Goal: Information Seeking & Learning: Learn about a topic

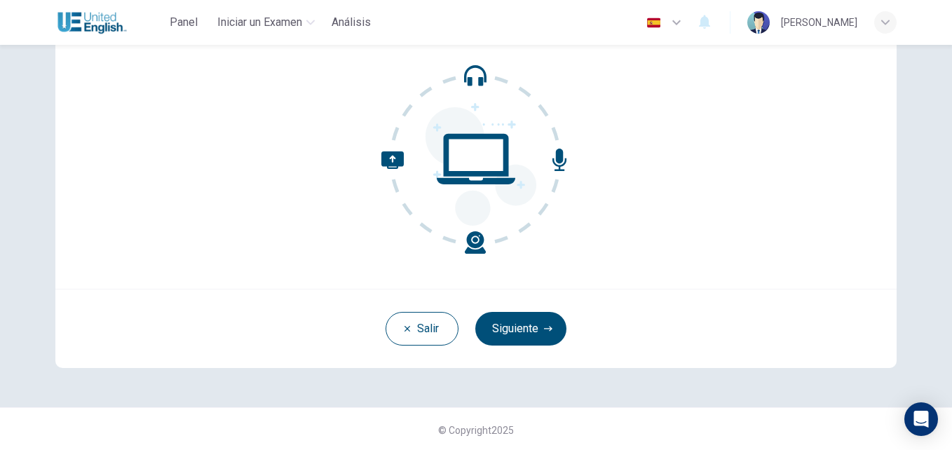
scroll to position [134, 0]
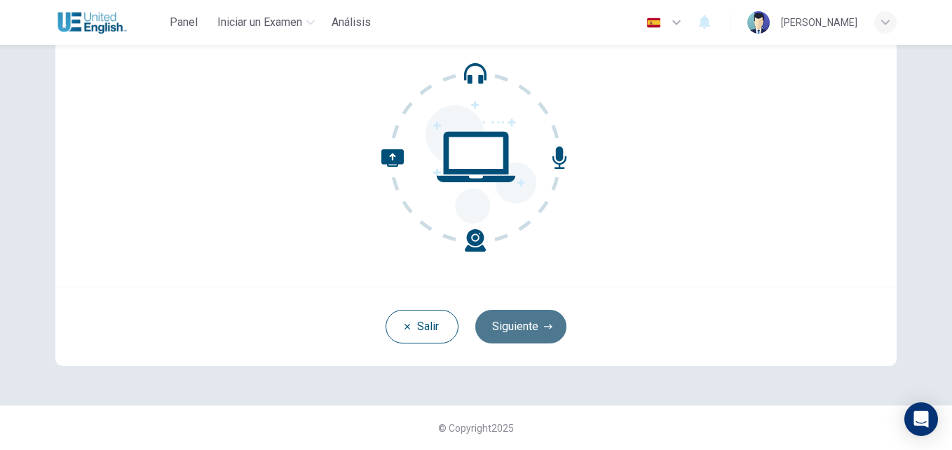
click at [513, 324] on button "Siguiente" at bounding box center [521, 327] width 91 height 34
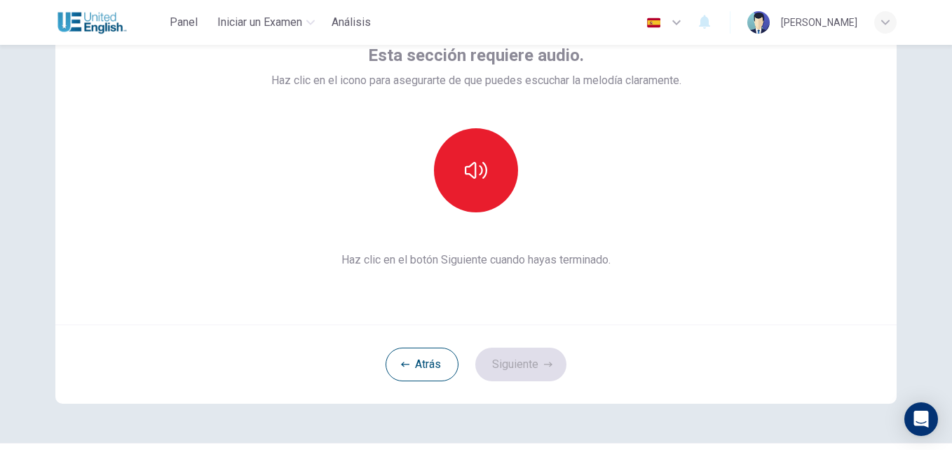
scroll to position [64, 0]
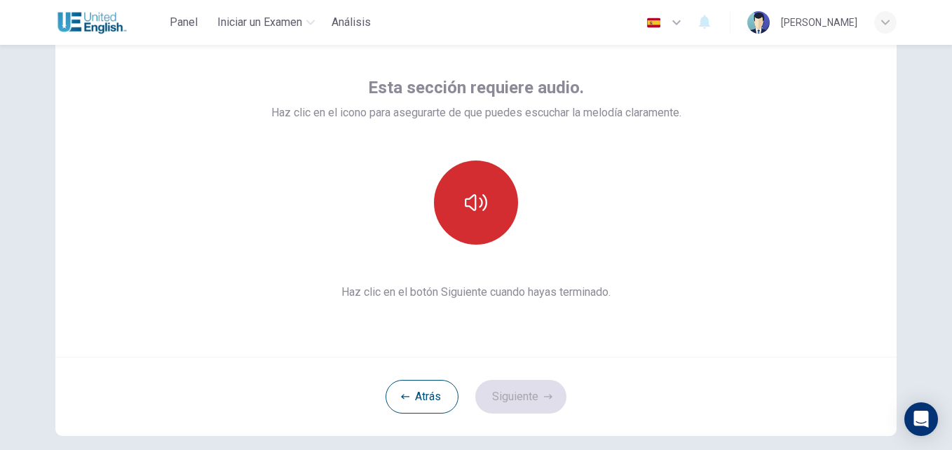
click at [480, 211] on icon "button" at bounding box center [476, 202] width 22 height 22
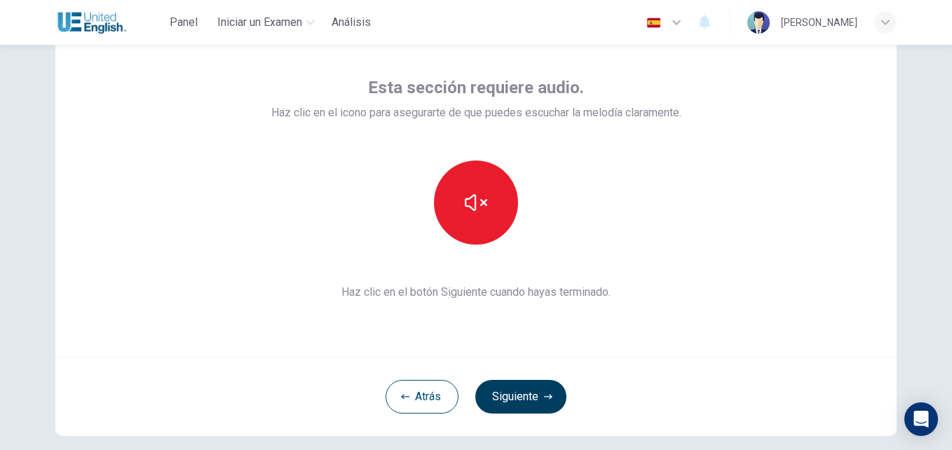
click at [515, 400] on button "Siguiente" at bounding box center [521, 397] width 91 height 34
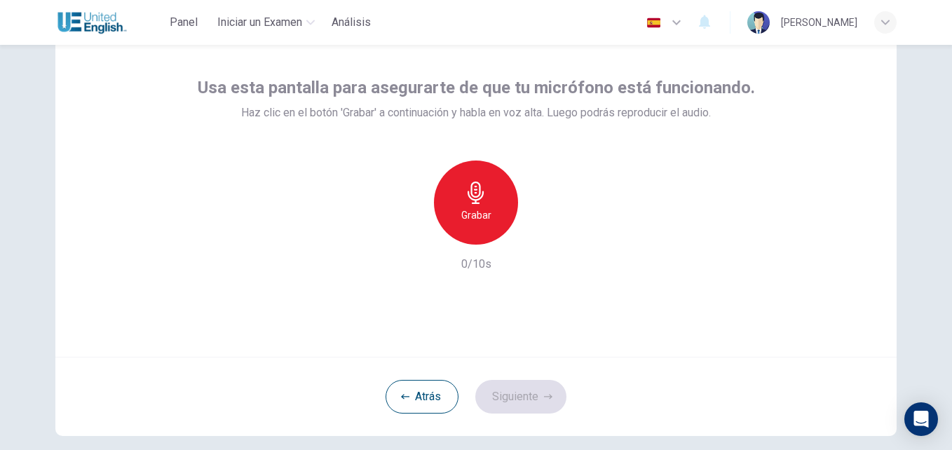
click at [469, 215] on h6 "Grabar" at bounding box center [477, 215] width 30 height 17
click at [511, 392] on button "Siguiente" at bounding box center [521, 397] width 91 height 34
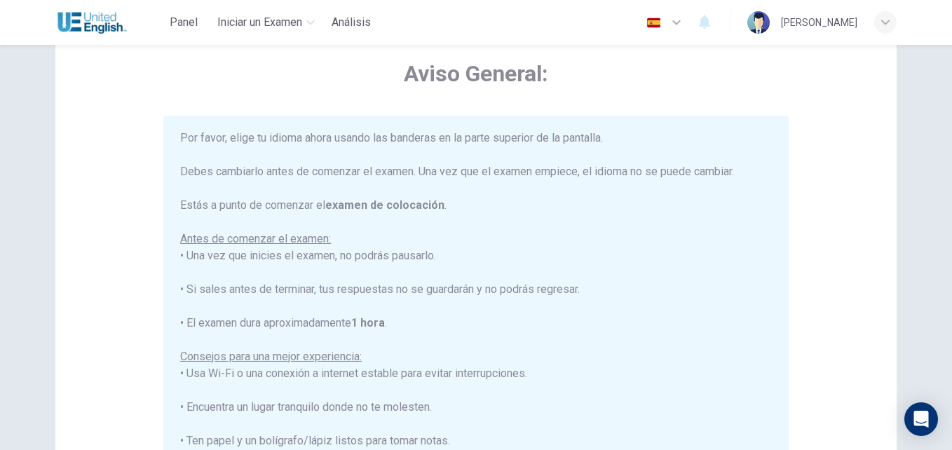
scroll to position [168, 0]
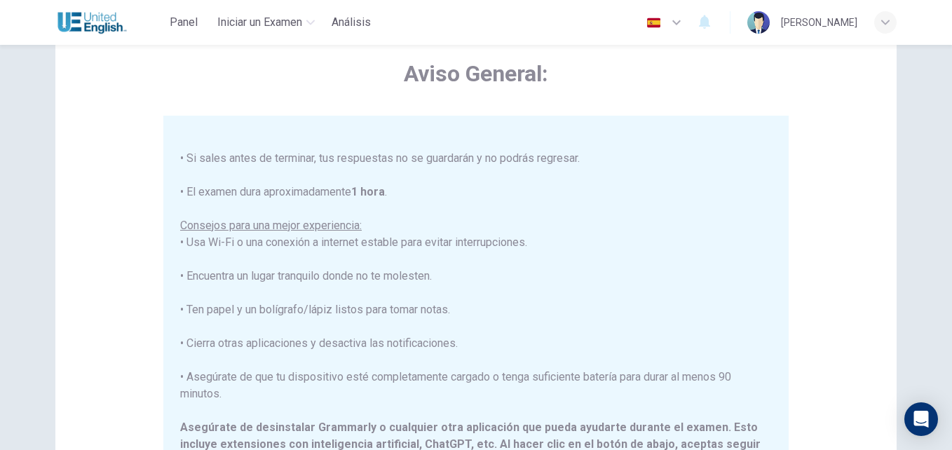
drag, startPoint x: 945, startPoint y: 196, endPoint x: 955, endPoint y: 281, distance: 85.4
click at [952, 281] on html "Este sitio utiliza cookies, como se explica en nuestra Política de Privacidad .…" at bounding box center [476, 225] width 952 height 450
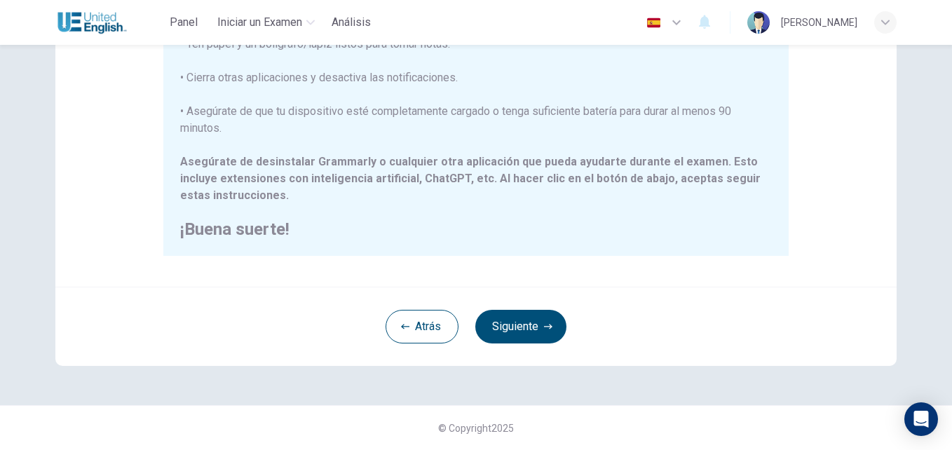
scroll to position [260, 0]
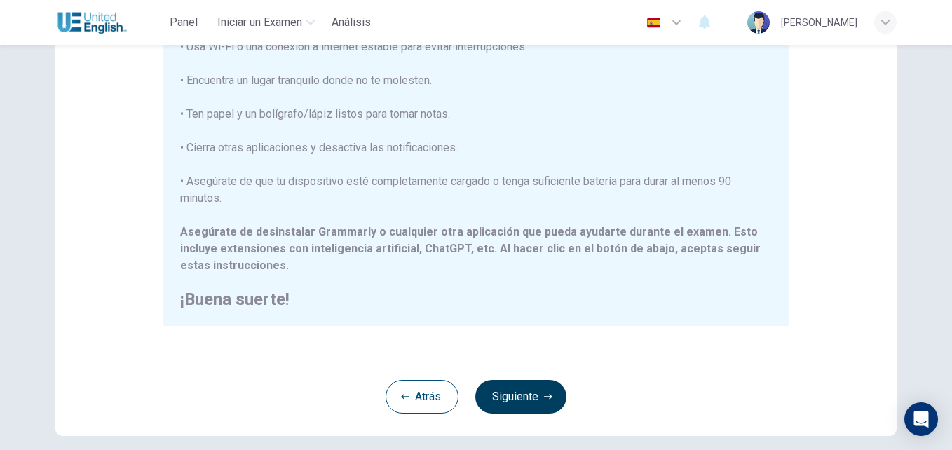
click at [521, 402] on button "Siguiente" at bounding box center [521, 397] width 91 height 34
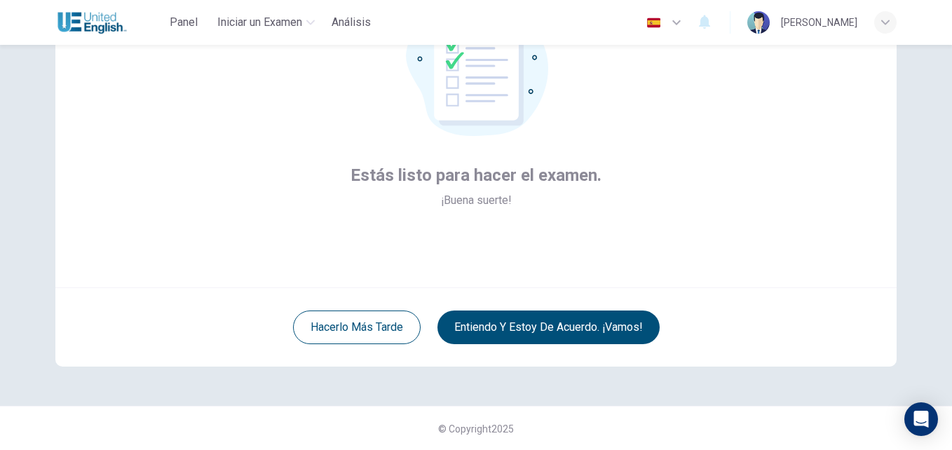
scroll to position [134, 0]
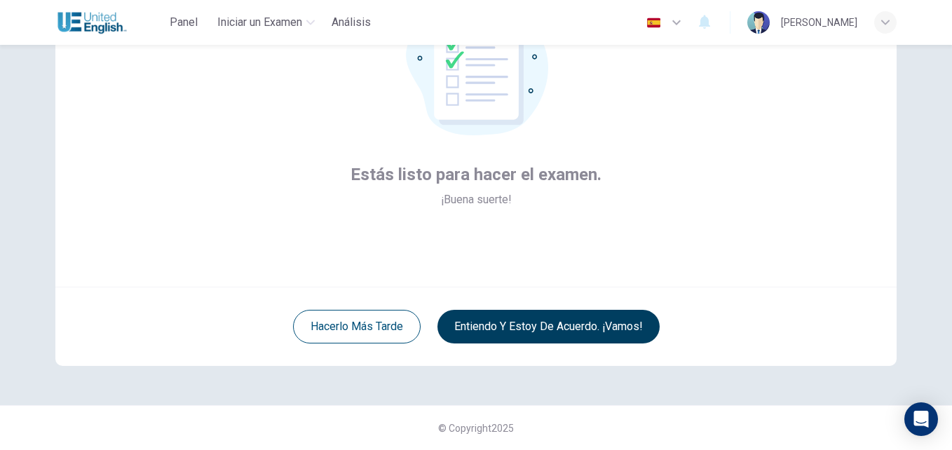
click at [534, 327] on button "Entiendo y estoy de acuerdo. ¡Vamos!" at bounding box center [549, 327] width 222 height 34
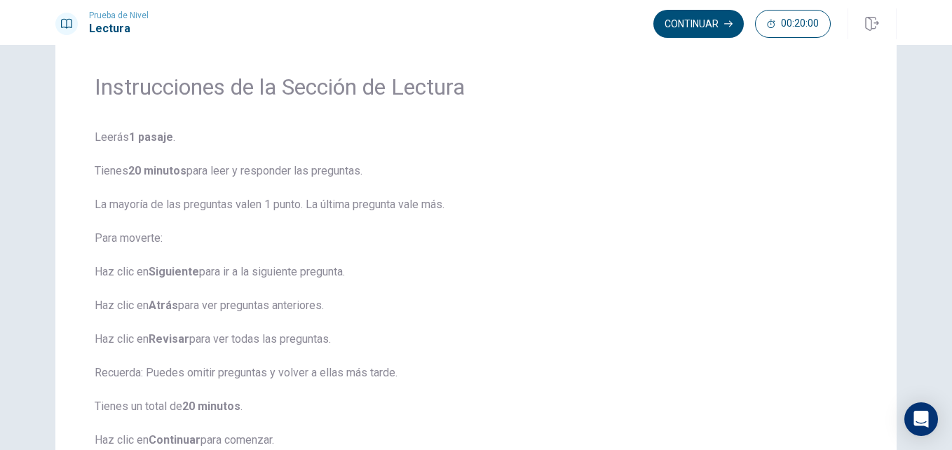
scroll to position [70, 0]
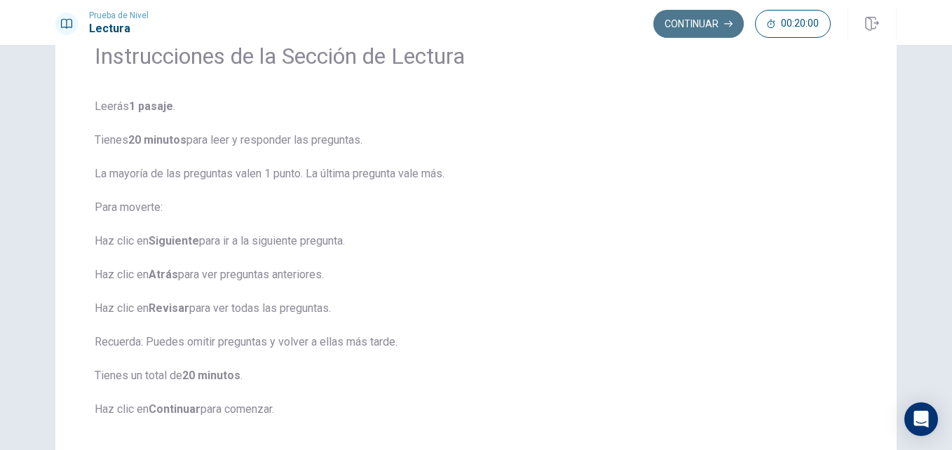
click at [686, 25] on button "Continuar" at bounding box center [699, 24] width 90 height 28
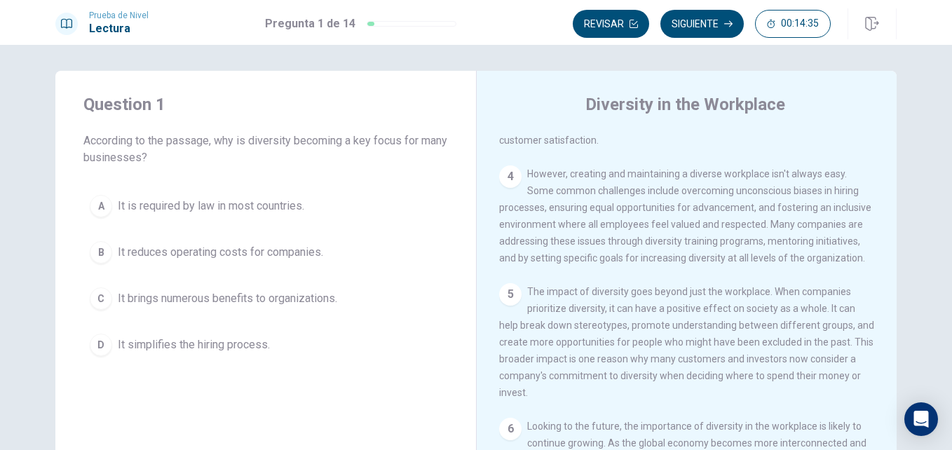
scroll to position [0, 0]
click at [126, 304] on span "It brings numerous benefits to organizations." at bounding box center [228, 300] width 220 height 17
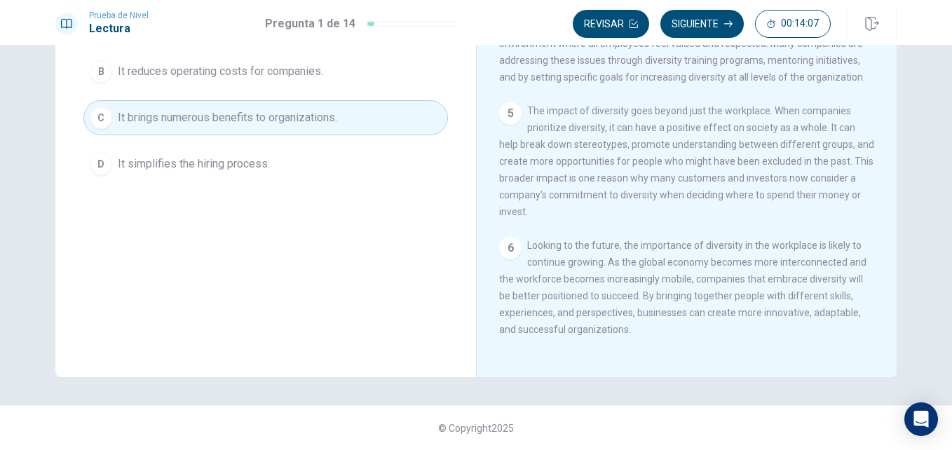
scroll to position [113, 0]
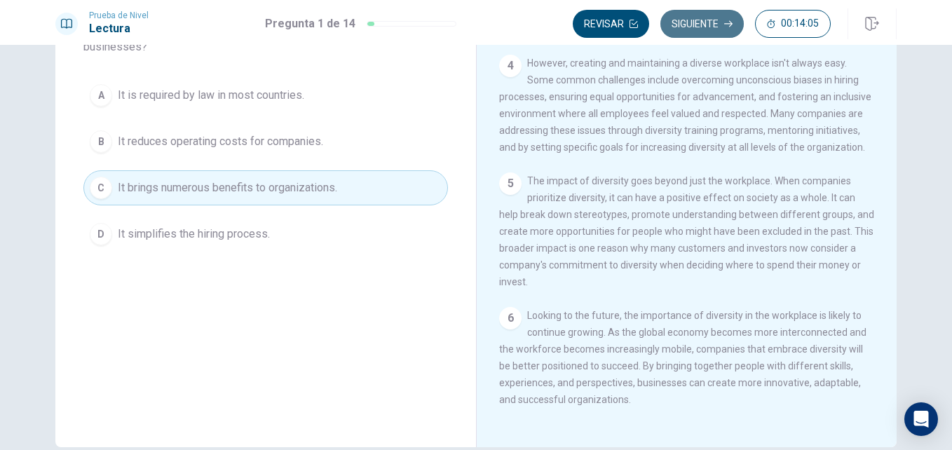
click at [701, 25] on button "Siguiente" at bounding box center [702, 24] width 83 height 28
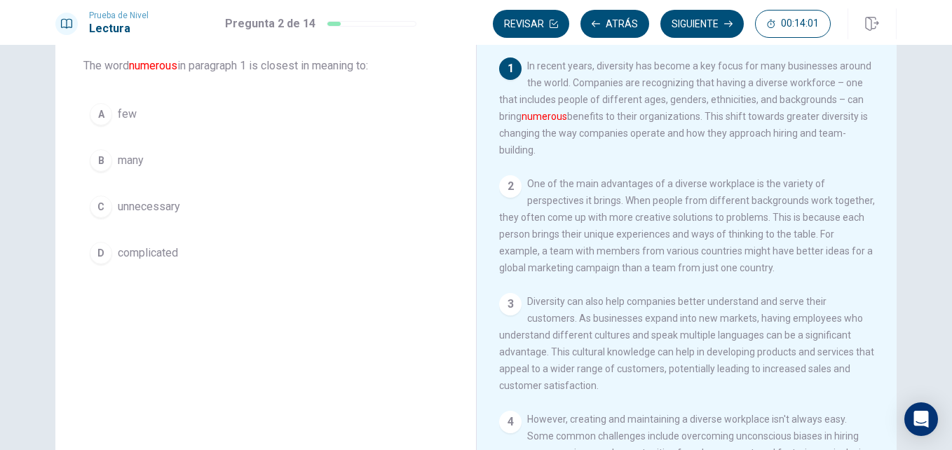
scroll to position [0, 0]
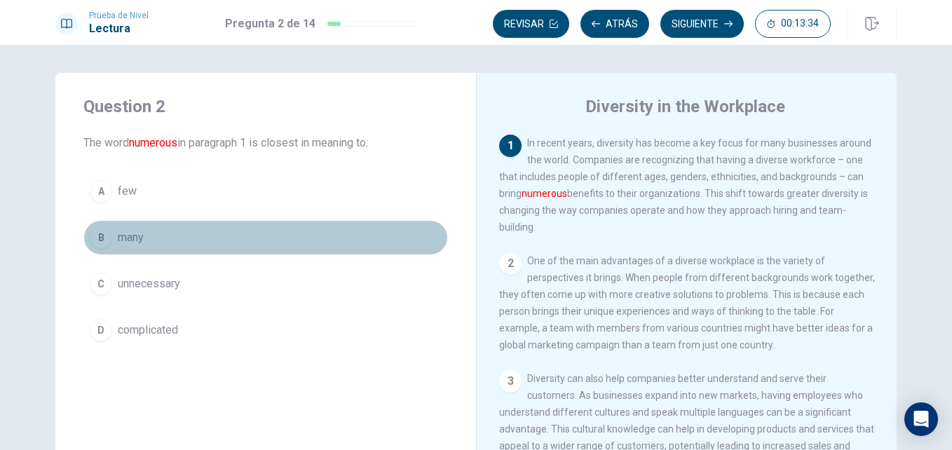
click at [127, 236] on span "many" at bounding box center [131, 237] width 26 height 17
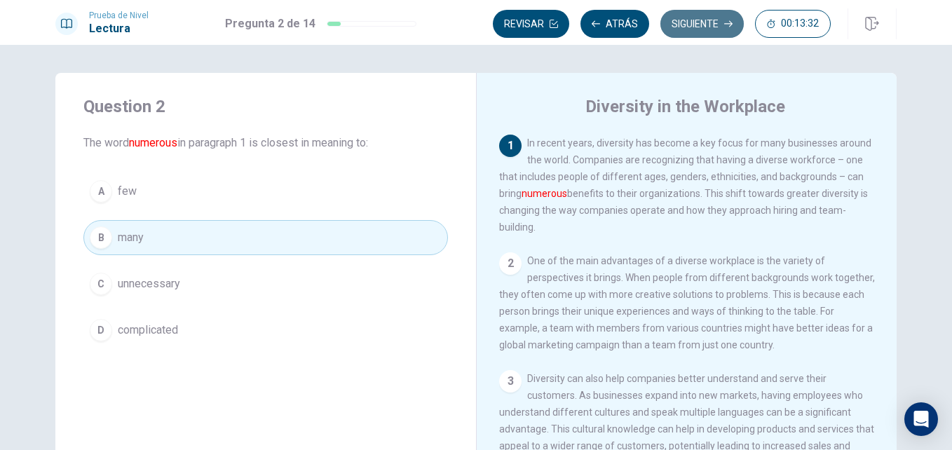
click at [705, 21] on button "Siguiente" at bounding box center [702, 24] width 83 height 28
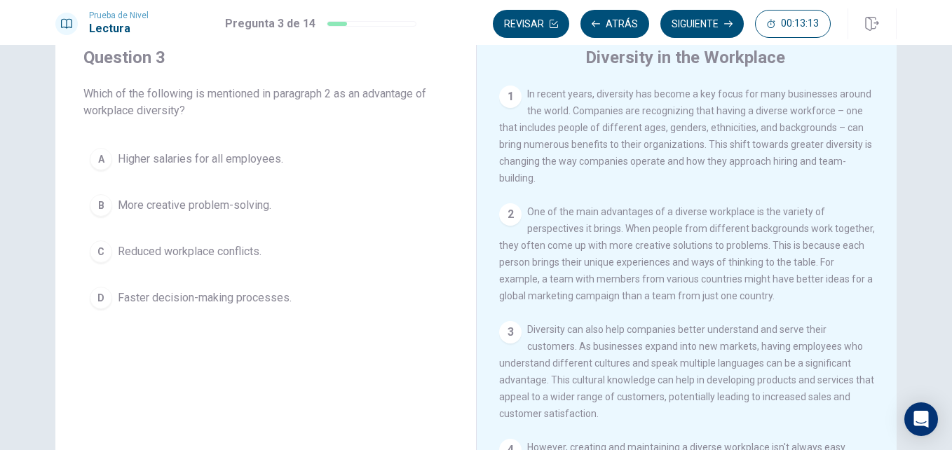
scroll to position [43, 0]
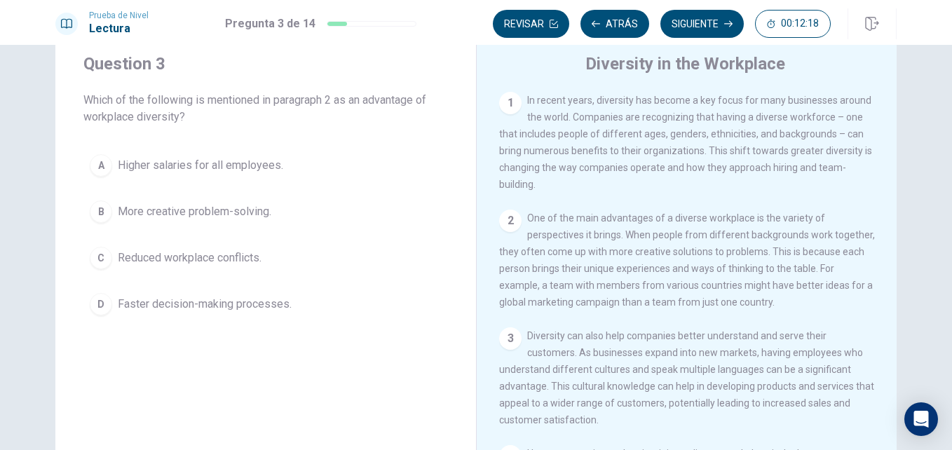
click at [162, 210] on span "More creative problem-solving." at bounding box center [195, 211] width 154 height 17
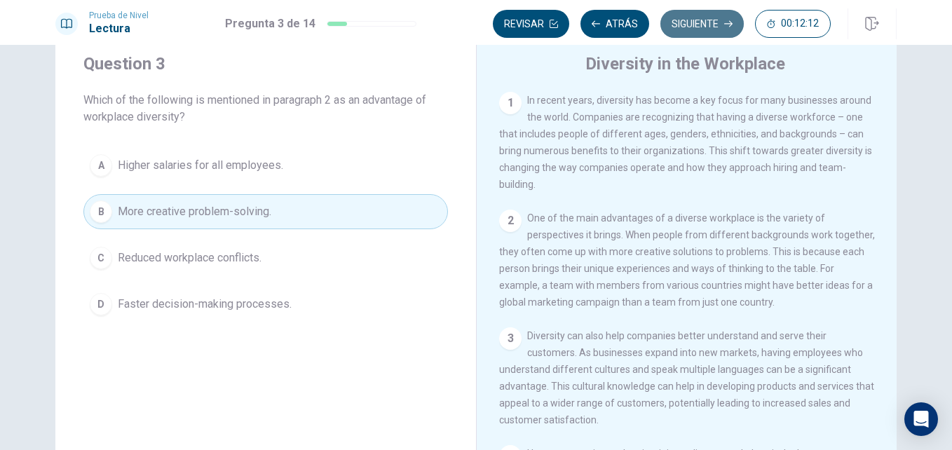
click at [699, 26] on button "Siguiente" at bounding box center [702, 24] width 83 height 28
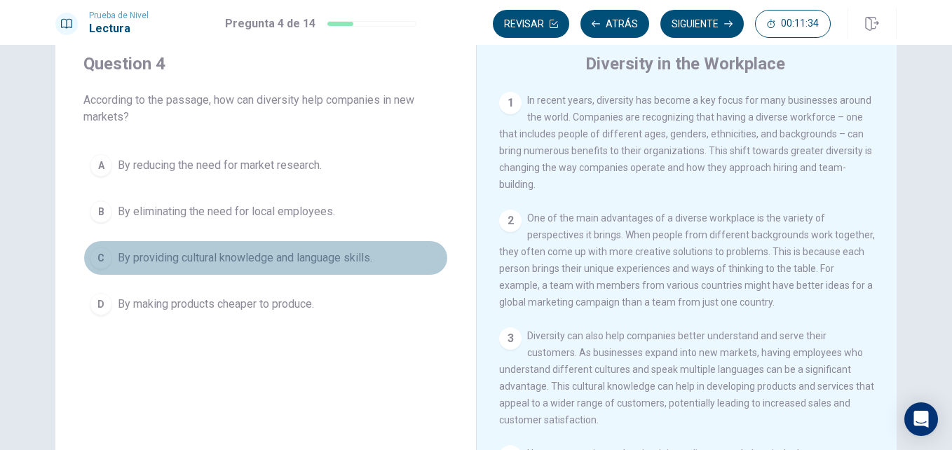
click at [206, 257] on span "By providing cultural knowledge and language skills." at bounding box center [245, 258] width 255 height 17
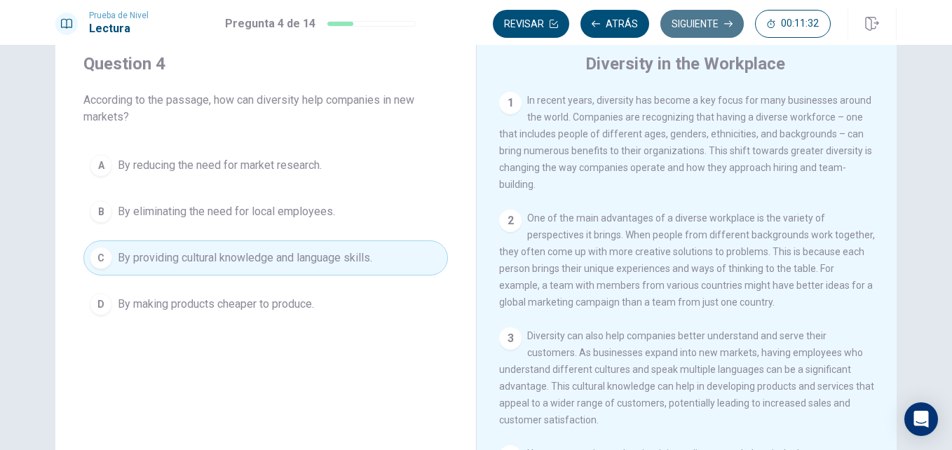
click at [695, 22] on button "Siguiente" at bounding box center [702, 24] width 83 height 28
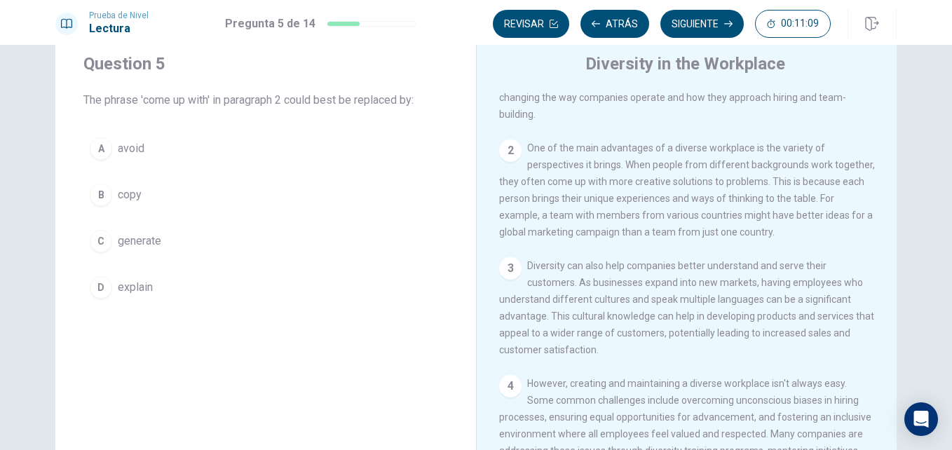
scroll to position [0, 0]
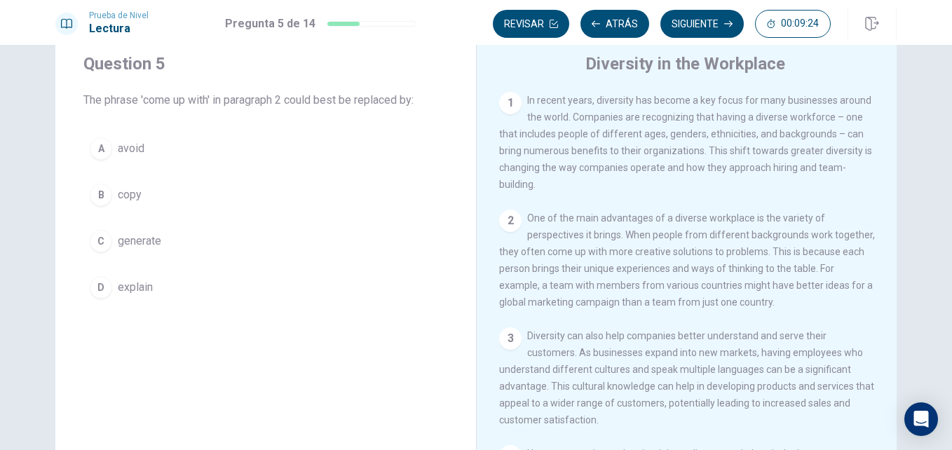
click at [136, 238] on span "generate" at bounding box center [139, 241] width 43 height 17
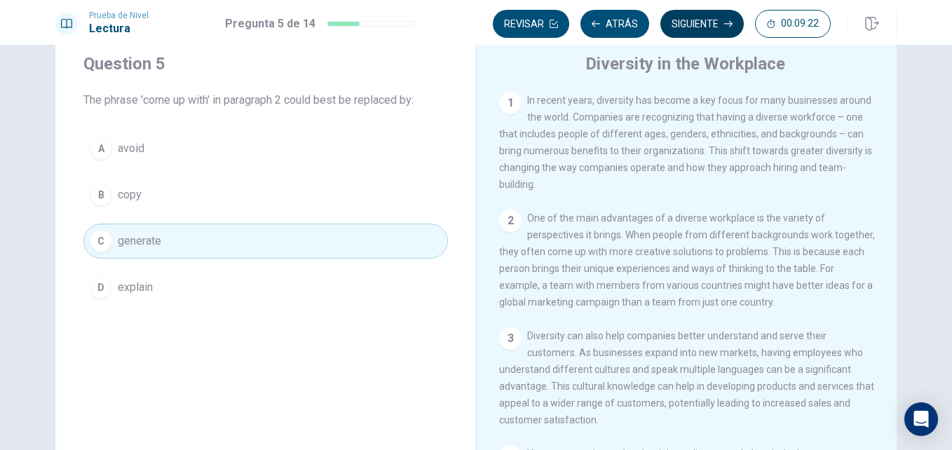
click at [701, 23] on button "Siguiente" at bounding box center [702, 24] width 83 height 28
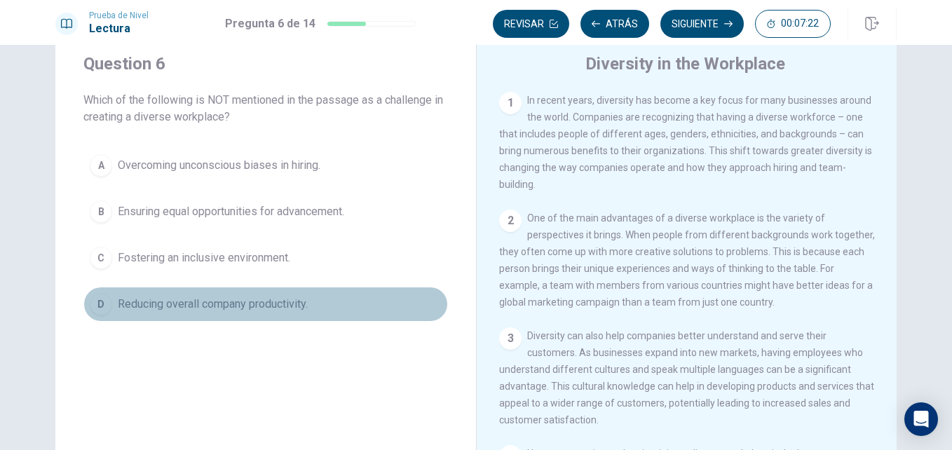
click at [148, 305] on span "Reducing overall company productivity." at bounding box center [213, 304] width 190 height 17
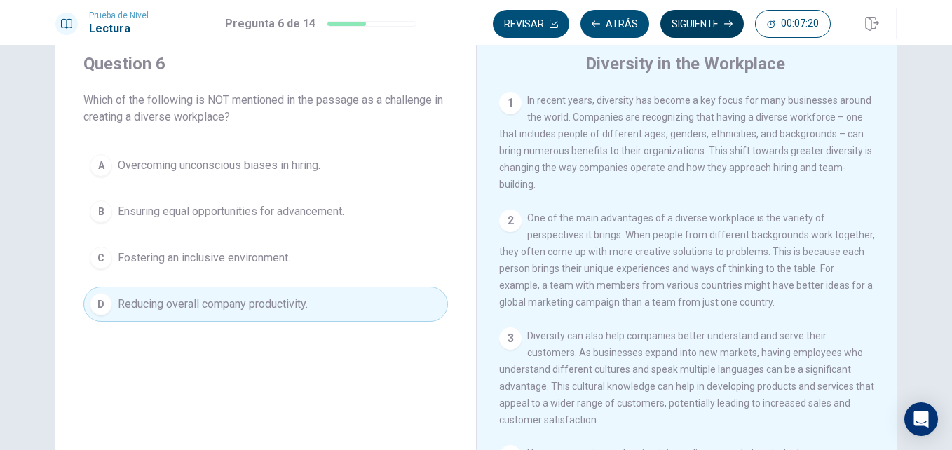
click at [696, 24] on button "Siguiente" at bounding box center [702, 24] width 83 height 28
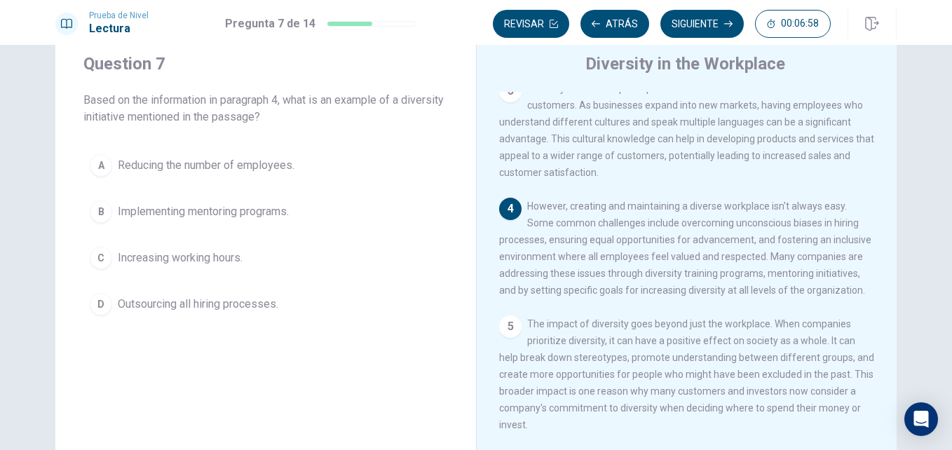
scroll to position [278, 0]
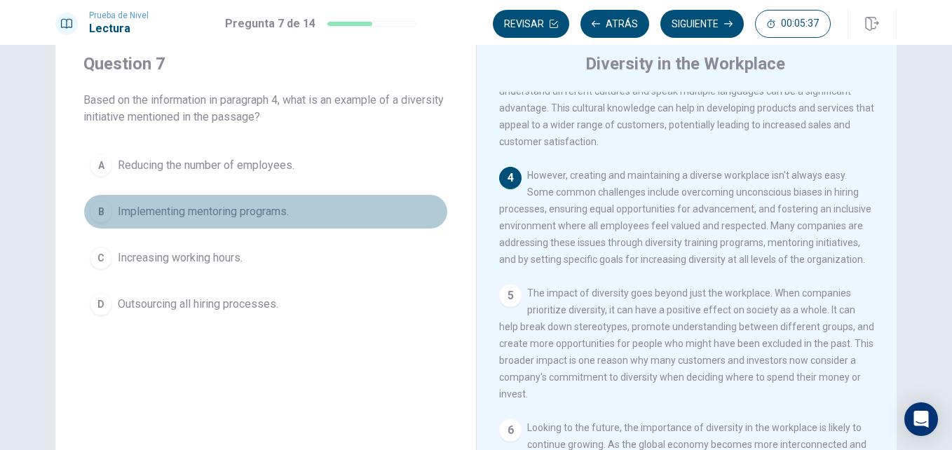
click at [200, 213] on span "Implementing mentoring programs." at bounding box center [203, 211] width 171 height 17
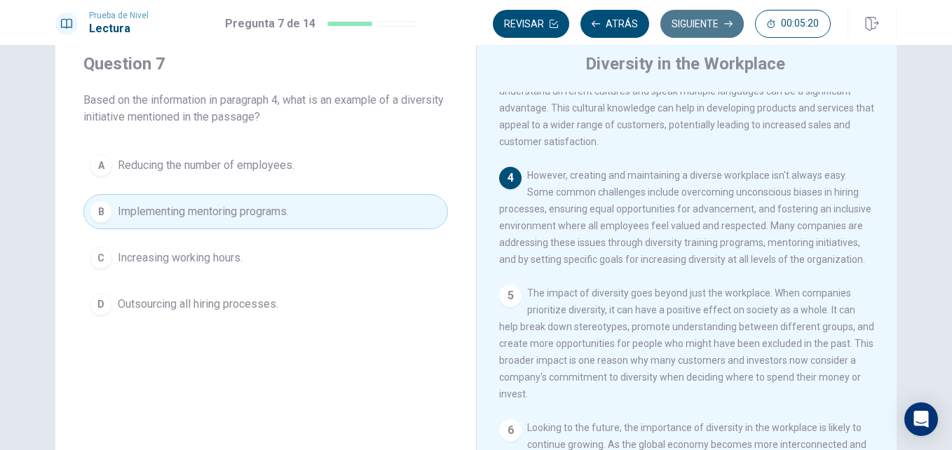
click at [679, 25] on button "Siguiente" at bounding box center [702, 24] width 83 height 28
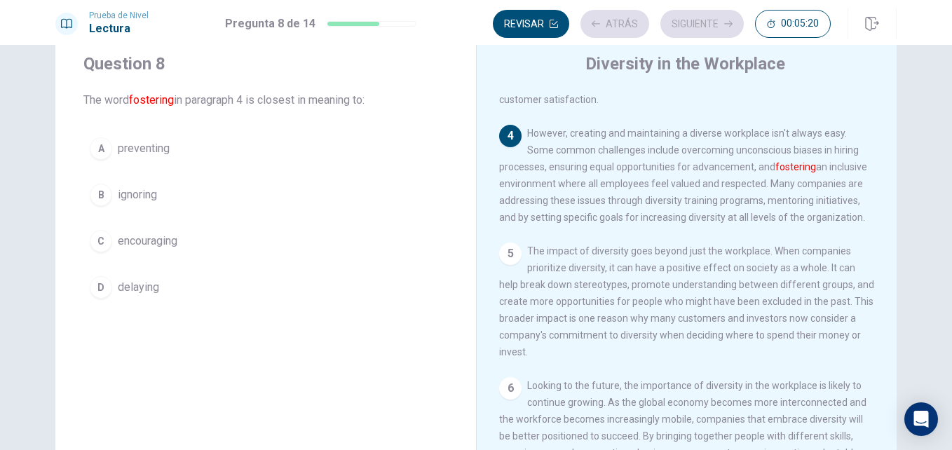
scroll to position [346, 0]
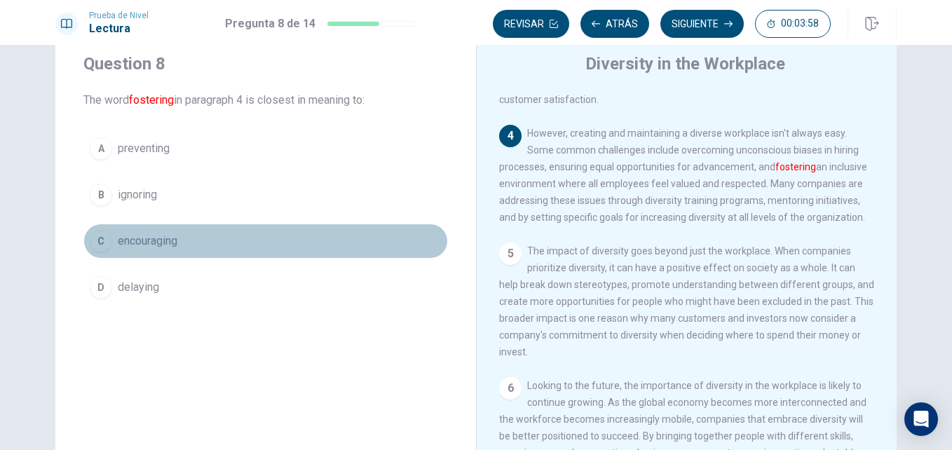
click at [160, 242] on span "encouraging" at bounding box center [148, 241] width 60 height 17
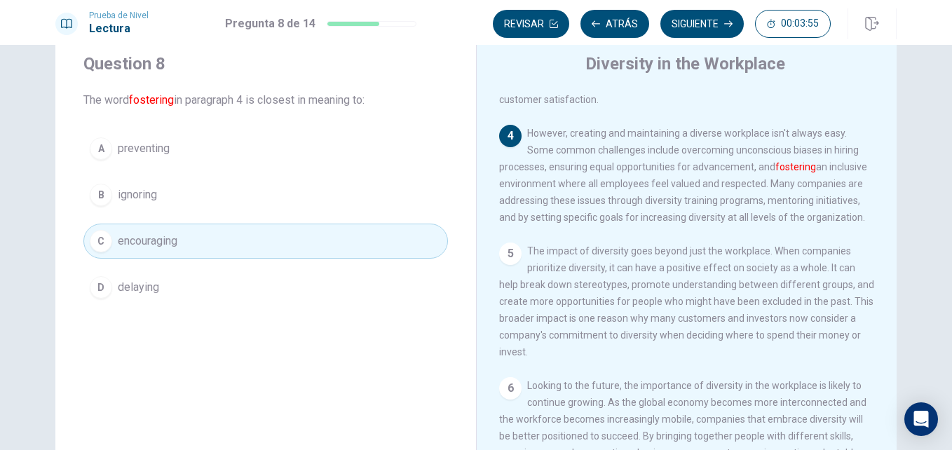
click at [701, 20] on button "Siguiente" at bounding box center [702, 24] width 83 height 28
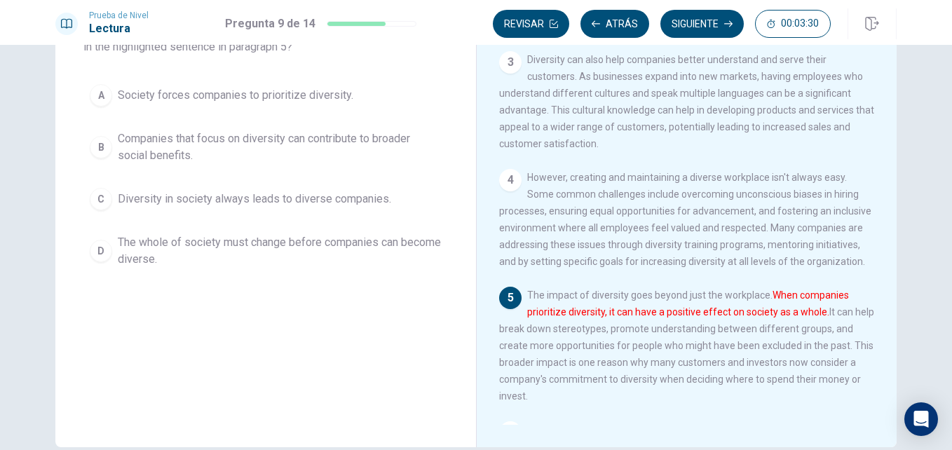
scroll to position [43, 0]
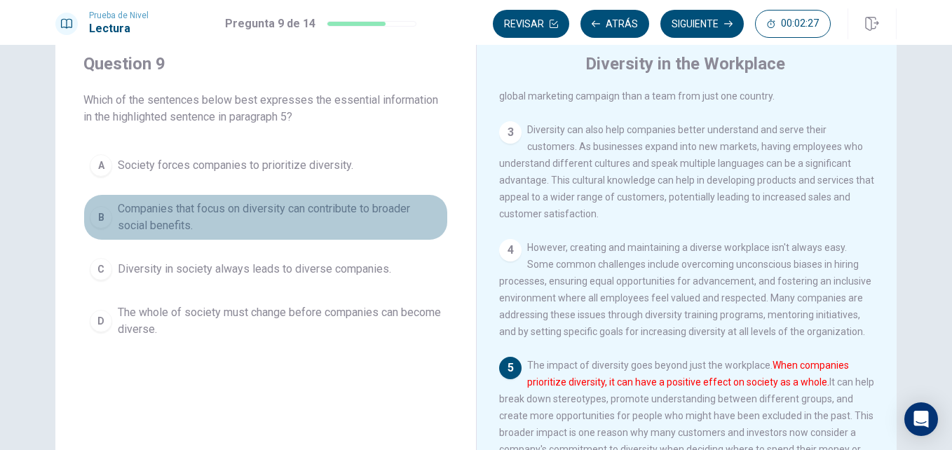
click at [190, 211] on span "Companies that focus on diversity can contribute to broader social benefits." at bounding box center [280, 218] width 324 height 34
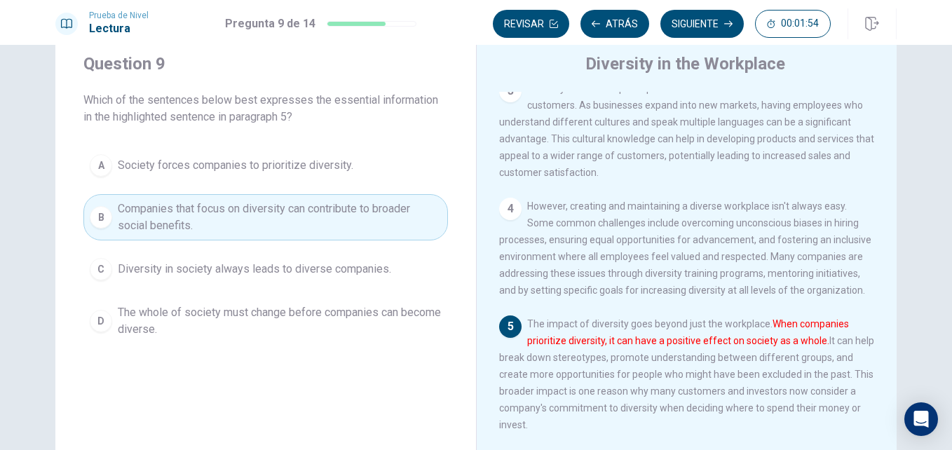
scroll to position [276, 0]
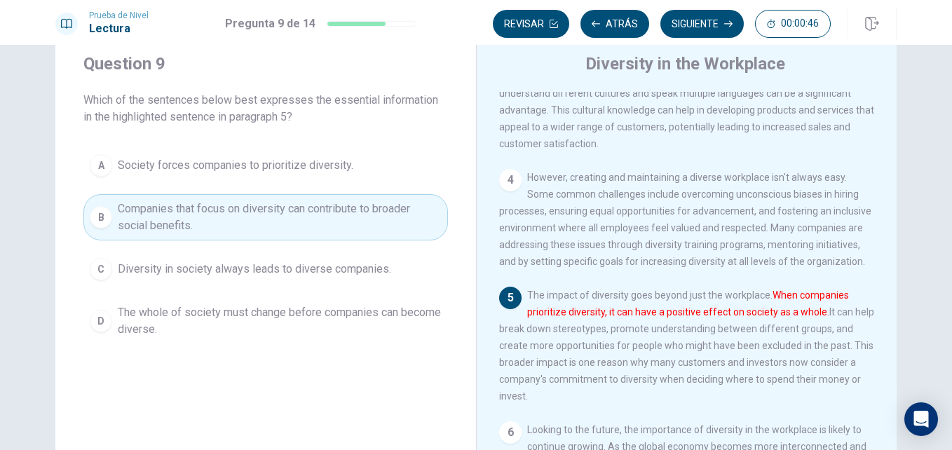
click at [173, 46] on div "Question 9 Which of the sentences below best expresses the essential informatio…" at bounding box center [265, 198] width 421 height 337
click at [690, 20] on button "Siguiente" at bounding box center [702, 24] width 83 height 28
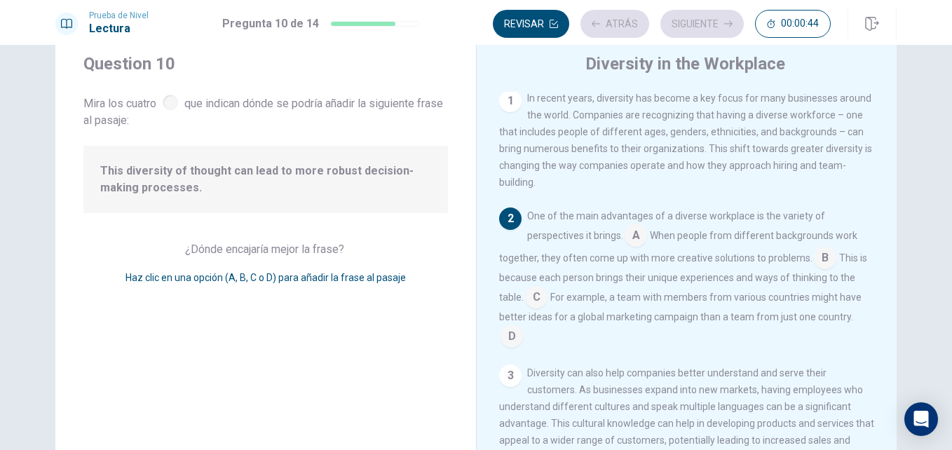
scroll to position [0, 0]
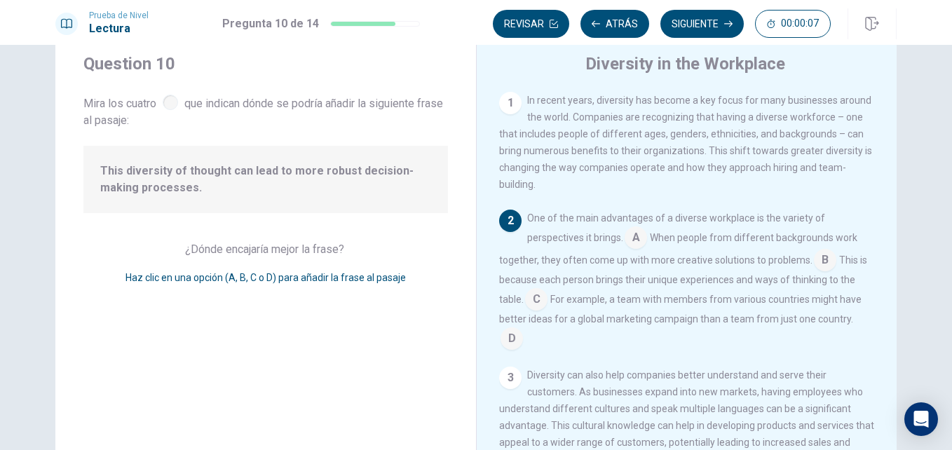
click at [819, 267] on input at bounding box center [825, 261] width 22 height 22
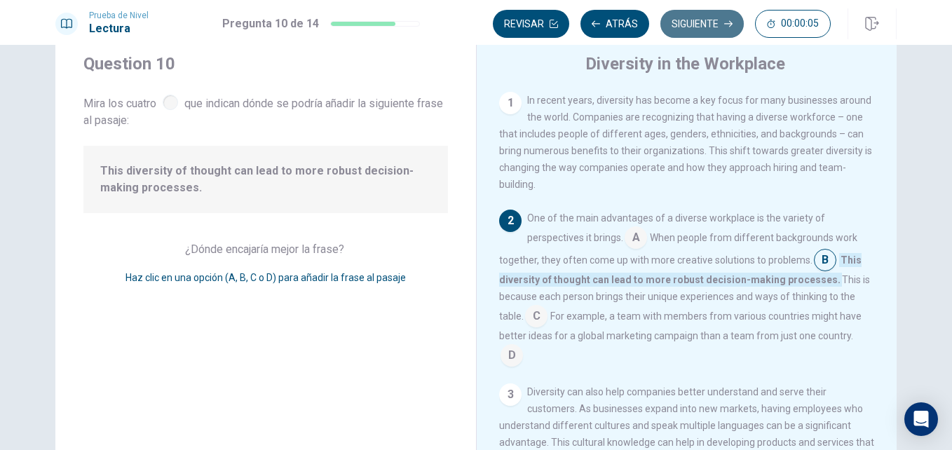
click at [714, 22] on button "Siguiente" at bounding box center [702, 24] width 83 height 28
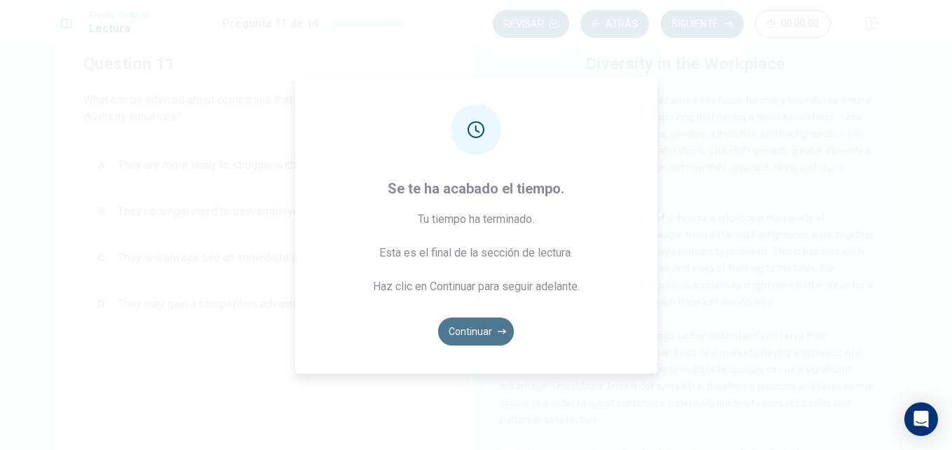
click at [480, 328] on button "Continuar" at bounding box center [476, 332] width 76 height 28
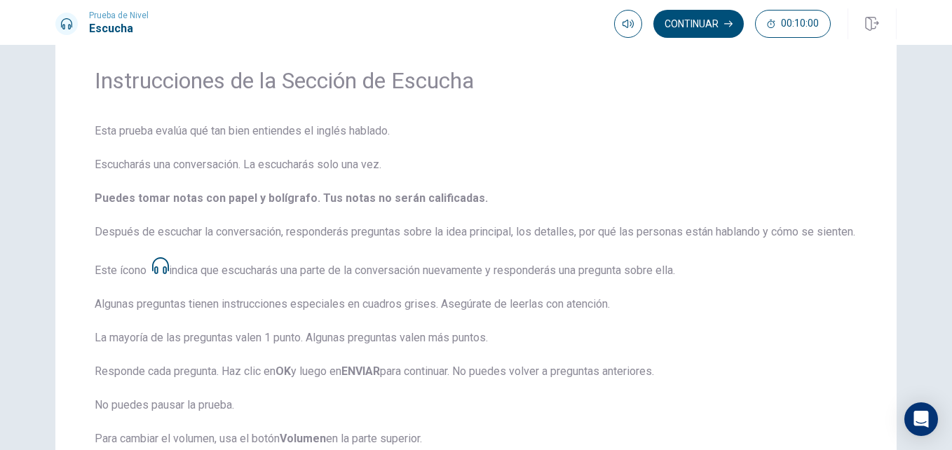
scroll to position [70, 0]
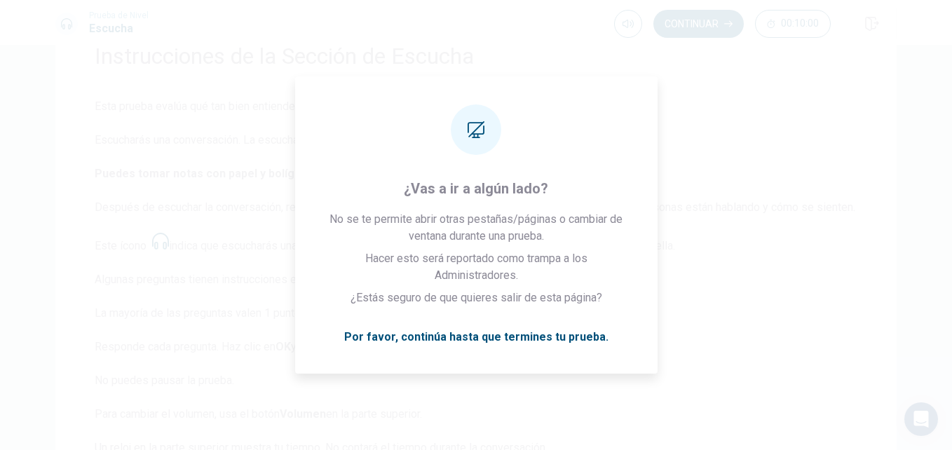
click at [783, 178] on span "Esta prueba evalúa qué tan bien entiendes el inglés hablado. Escucharás una con…" at bounding box center [476, 302] width 763 height 409
click at [760, 137] on span "Esta prueba evalúa qué tan bien entiendes el inglés hablado. Escucharás una con…" at bounding box center [476, 302] width 763 height 409
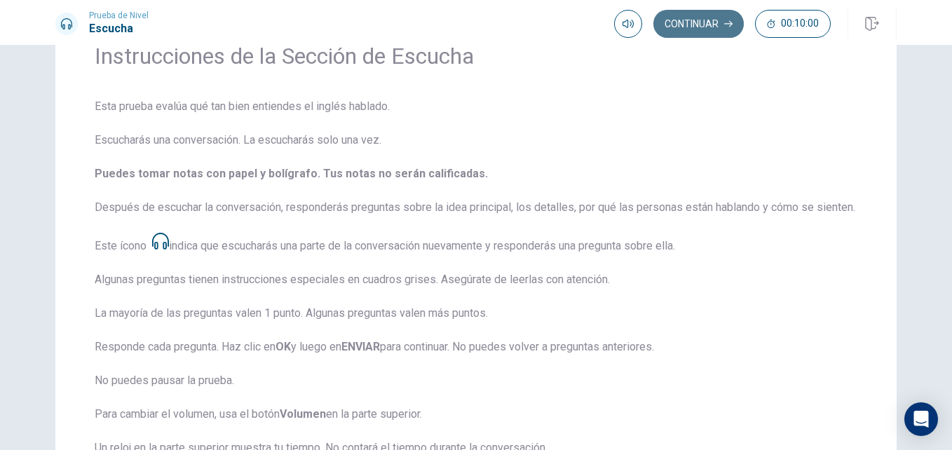
click at [716, 23] on button "Continuar" at bounding box center [699, 24] width 90 height 28
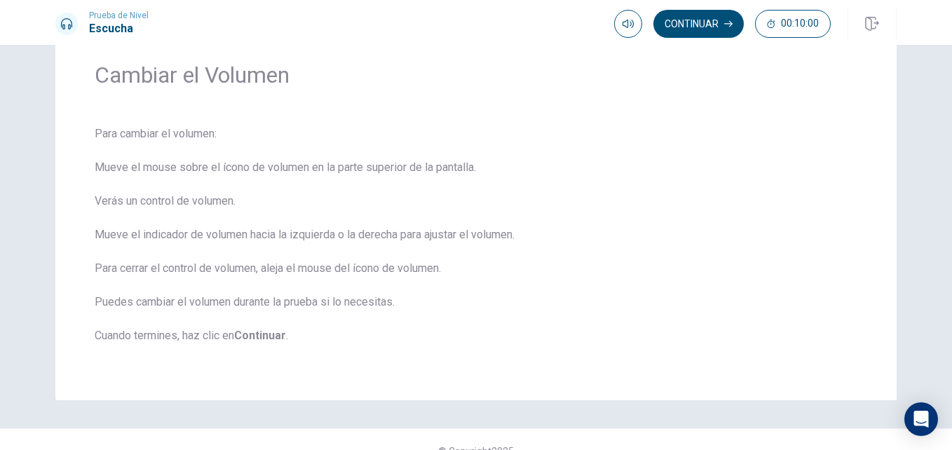
scroll to position [74, 0]
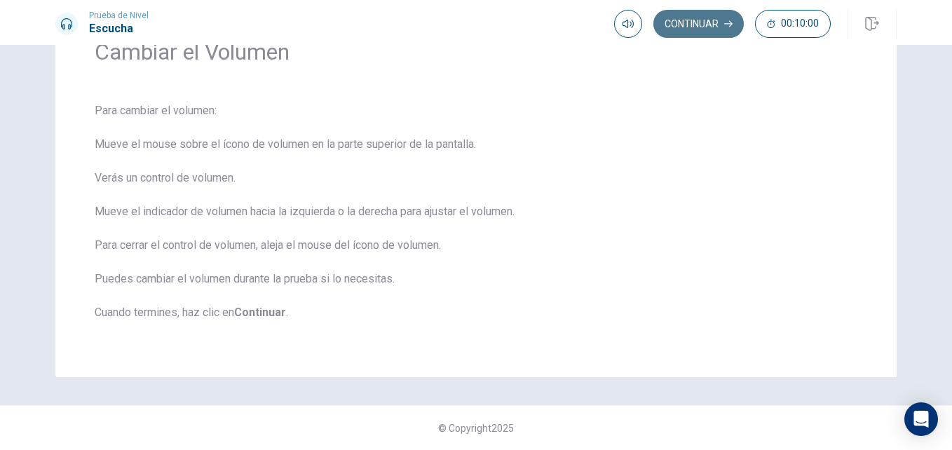
click at [690, 33] on button "Continuar" at bounding box center [699, 24] width 90 height 28
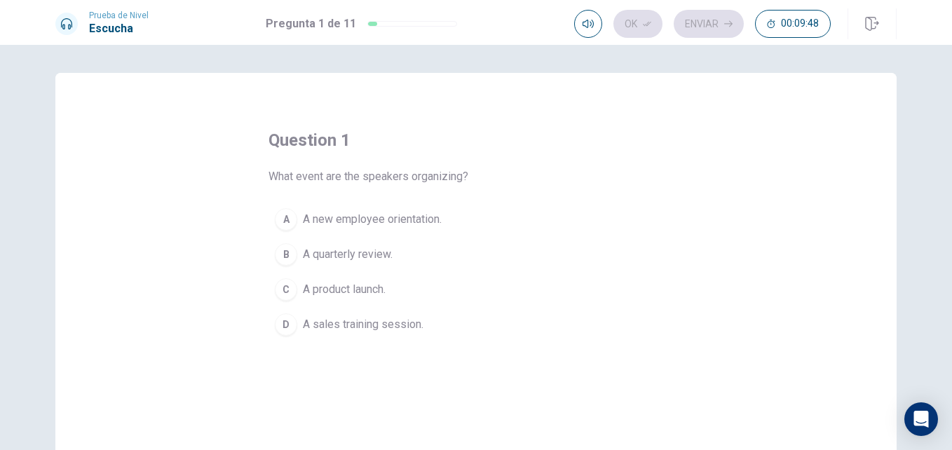
click at [362, 221] on span "A new employee orientation." at bounding box center [372, 219] width 139 height 17
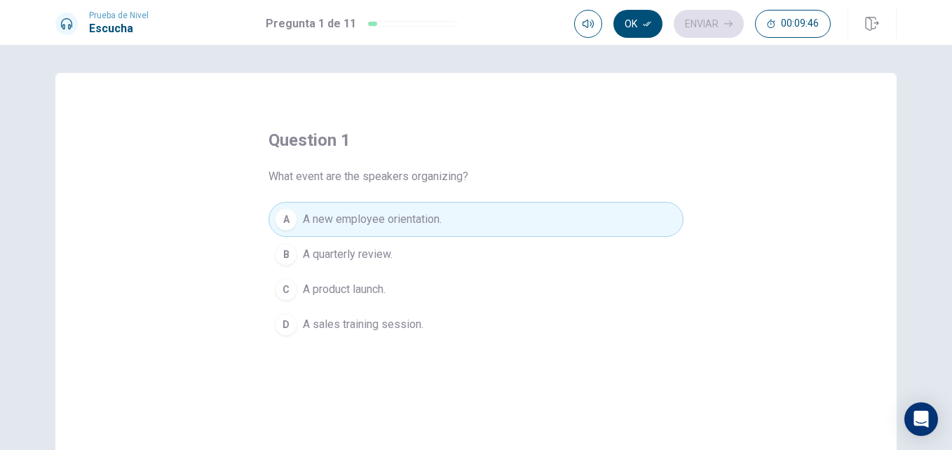
drag, startPoint x: 648, startPoint y: 17, endPoint x: 612, endPoint y: 31, distance: 39.1
click at [630, 24] on button "Ok" at bounding box center [638, 24] width 49 height 28
click at [707, 24] on button "Enviar" at bounding box center [709, 24] width 70 height 28
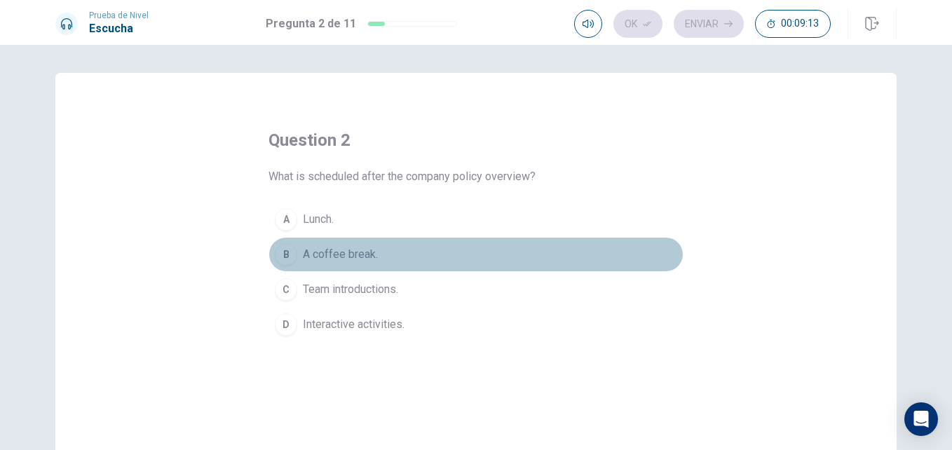
click at [342, 251] on span "A coffee break." at bounding box center [340, 254] width 75 height 17
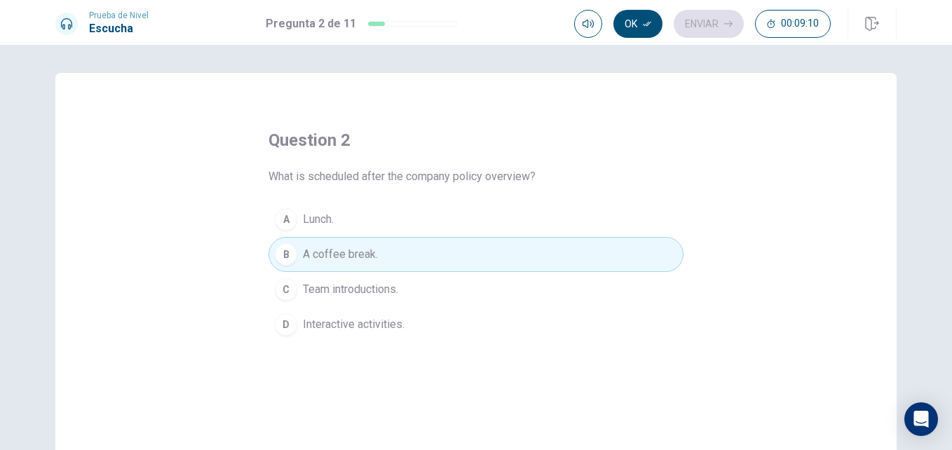
click at [476, 257] on button "B A coffee break." at bounding box center [476, 254] width 415 height 35
click at [632, 20] on button "Ok" at bounding box center [638, 24] width 49 height 28
click at [701, 23] on button "Enviar" at bounding box center [709, 24] width 70 height 28
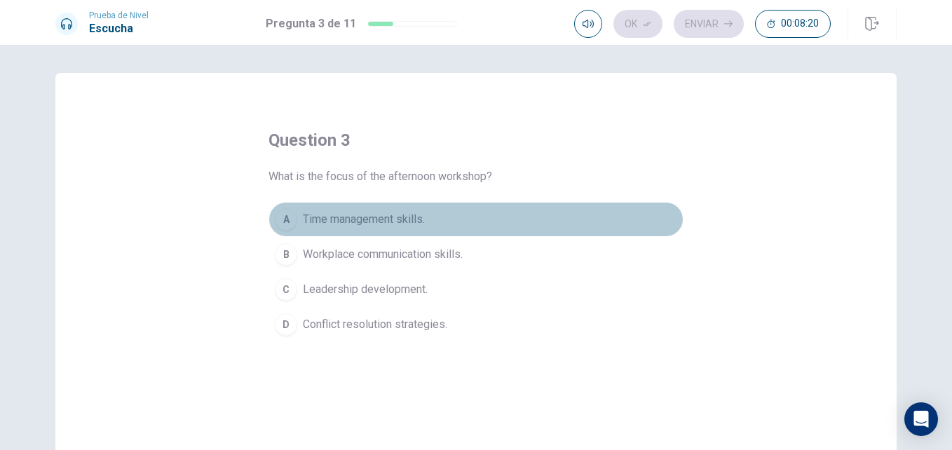
click at [371, 222] on span "Time management skills." at bounding box center [364, 219] width 122 height 17
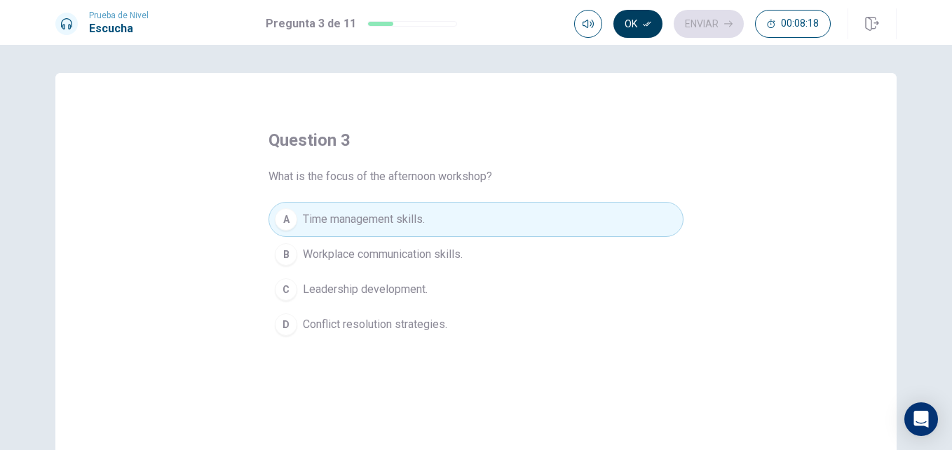
click at [641, 22] on button "Ok" at bounding box center [638, 24] width 49 height 28
click at [699, 22] on button "Enviar" at bounding box center [709, 24] width 70 height 28
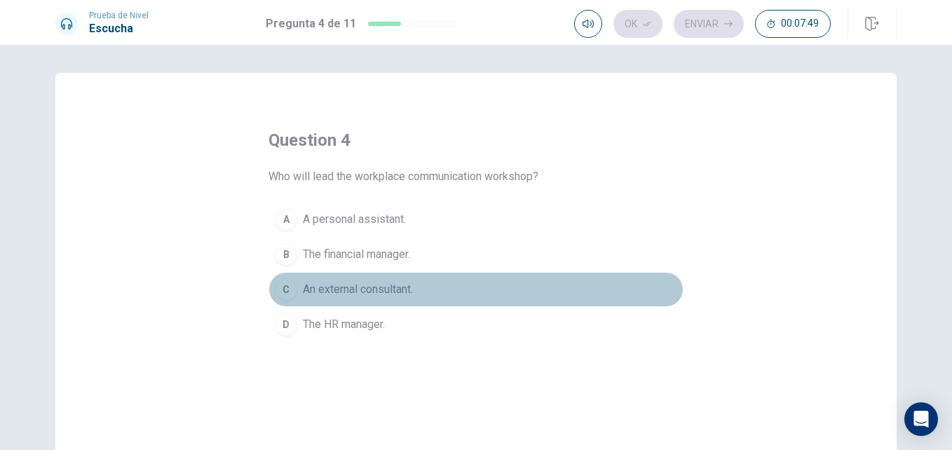
click at [344, 288] on span "An external consultant." at bounding box center [358, 289] width 110 height 17
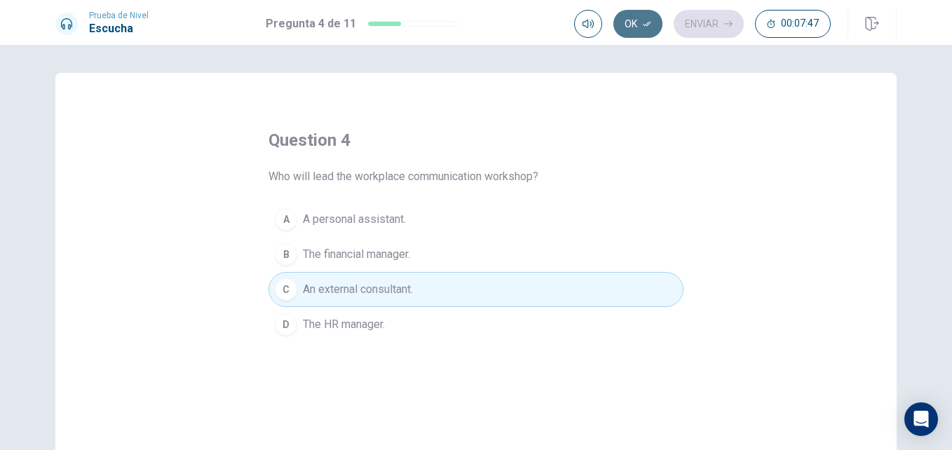
click at [627, 27] on button "Ok" at bounding box center [638, 24] width 49 height 28
click at [707, 18] on button "Enviar" at bounding box center [709, 24] width 70 height 28
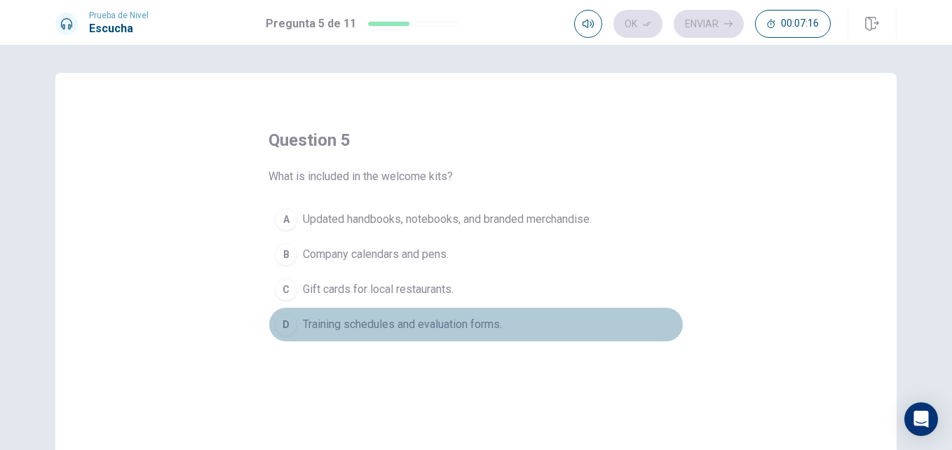
click at [386, 326] on span "Training schedules and evaluation forms." at bounding box center [402, 324] width 199 height 17
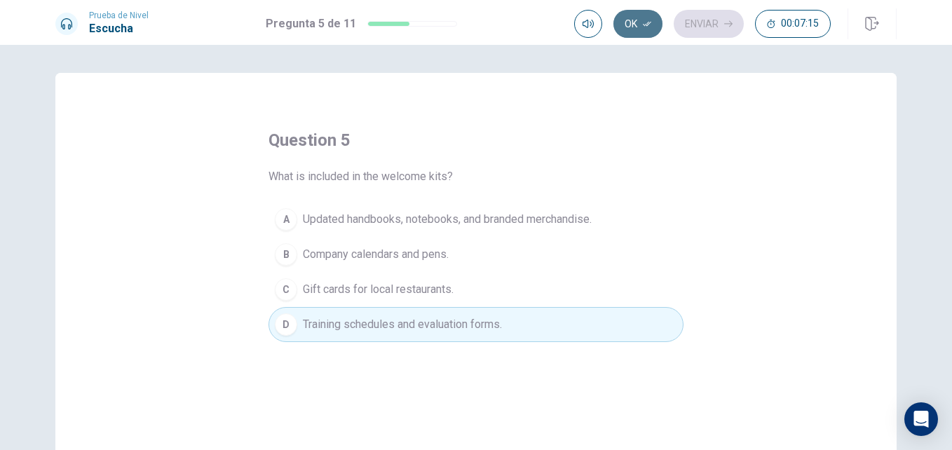
click at [638, 25] on button "Ok" at bounding box center [638, 24] width 49 height 28
click at [707, 17] on button "Enviar" at bounding box center [709, 24] width 70 height 28
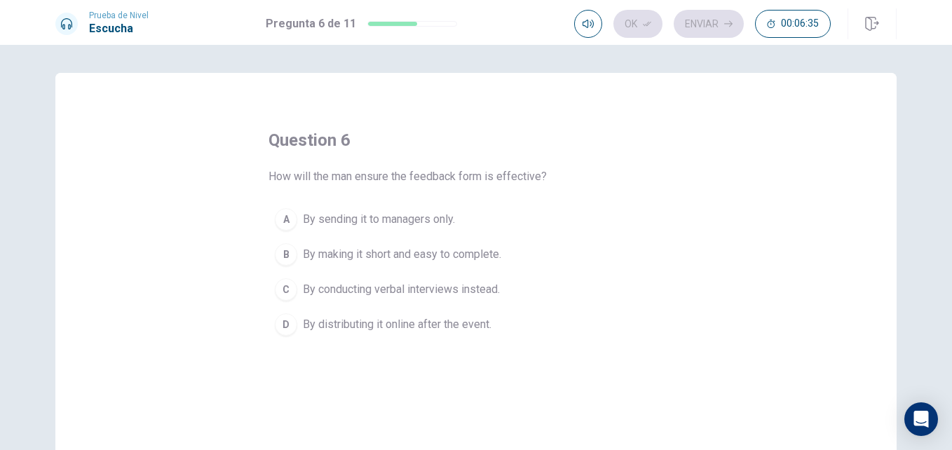
click at [720, 175] on div "question 6 How will the man ensure the feedback form is effective? A By sending…" at bounding box center [476, 316] width 842 height 487
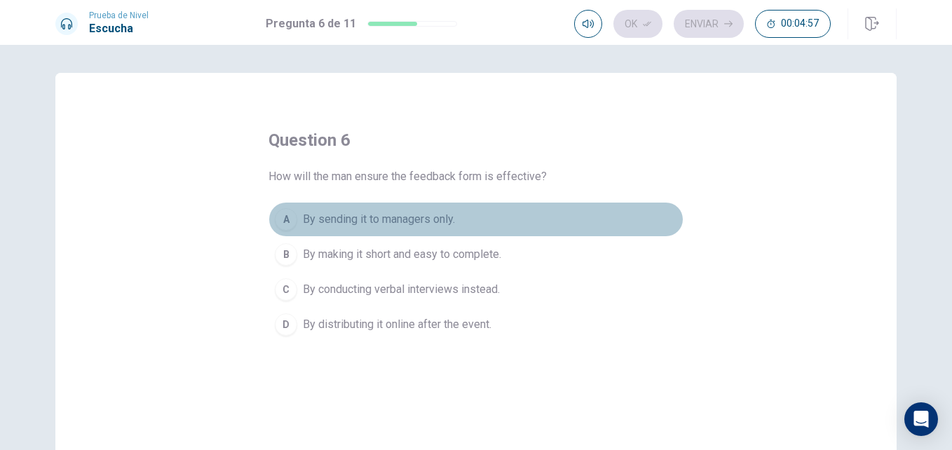
click at [366, 219] on span "By sending it to managers only." at bounding box center [379, 219] width 152 height 17
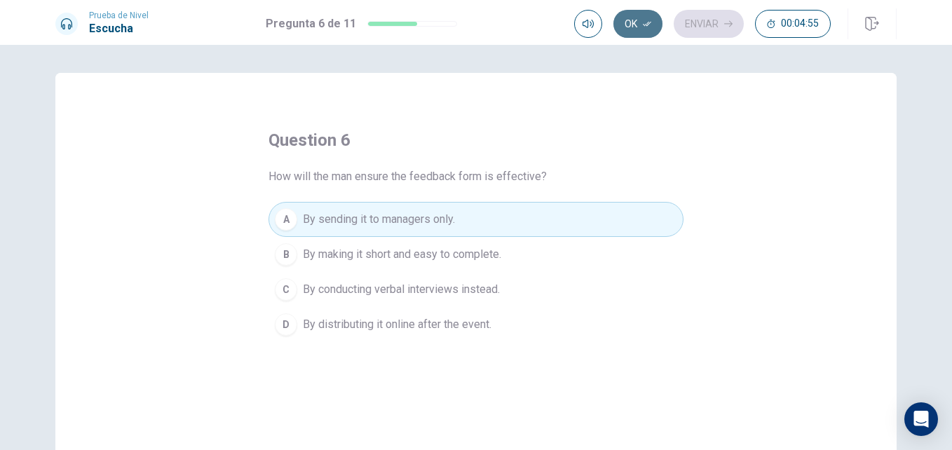
click at [621, 29] on button "Ok" at bounding box center [638, 24] width 49 height 28
click at [708, 27] on button "Enviar" at bounding box center [709, 24] width 70 height 28
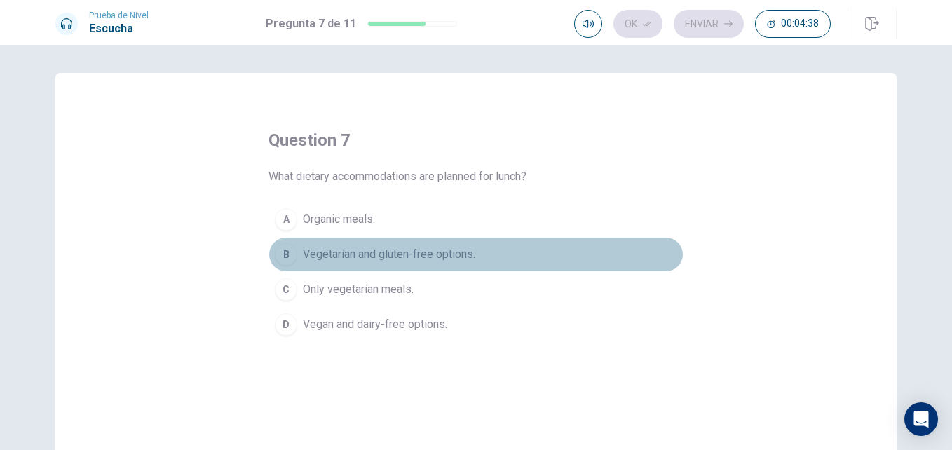
click at [343, 254] on span "Vegetarian and gluten-free options." at bounding box center [389, 254] width 173 height 17
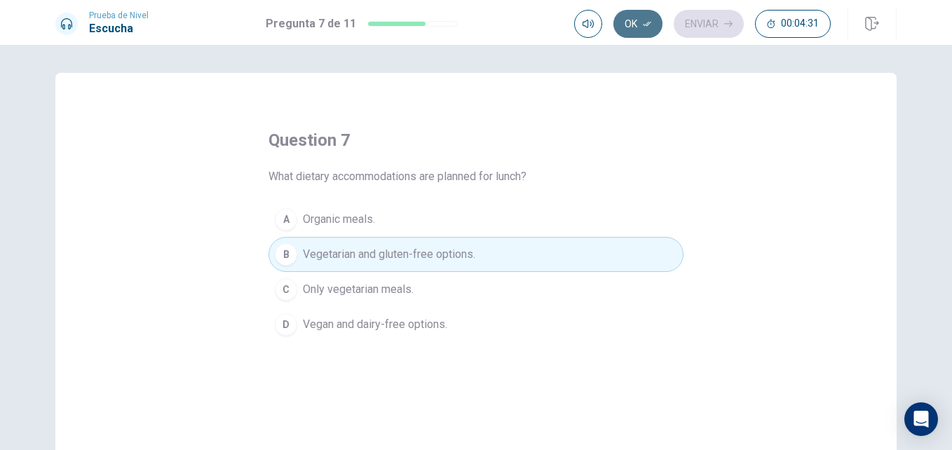
click at [636, 20] on button "Ok" at bounding box center [638, 24] width 49 height 28
click at [704, 25] on button "Enviar" at bounding box center [709, 24] width 70 height 28
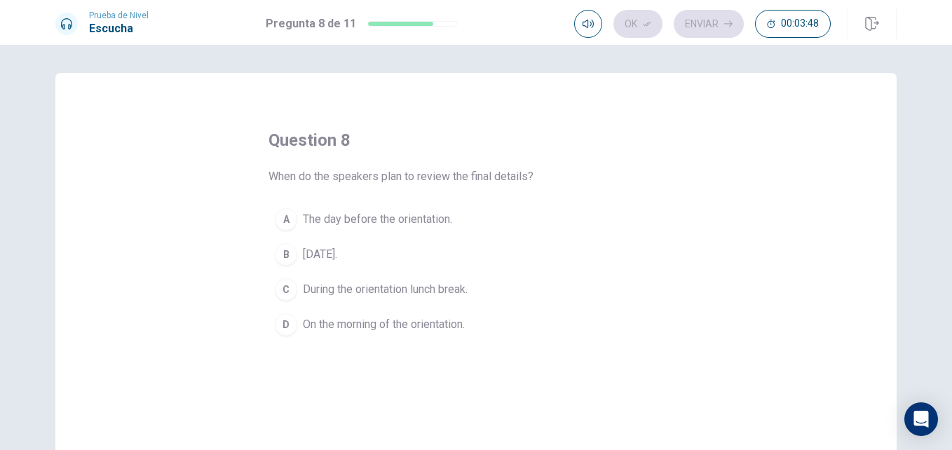
click at [328, 250] on span "[DATE]." at bounding box center [320, 254] width 34 height 17
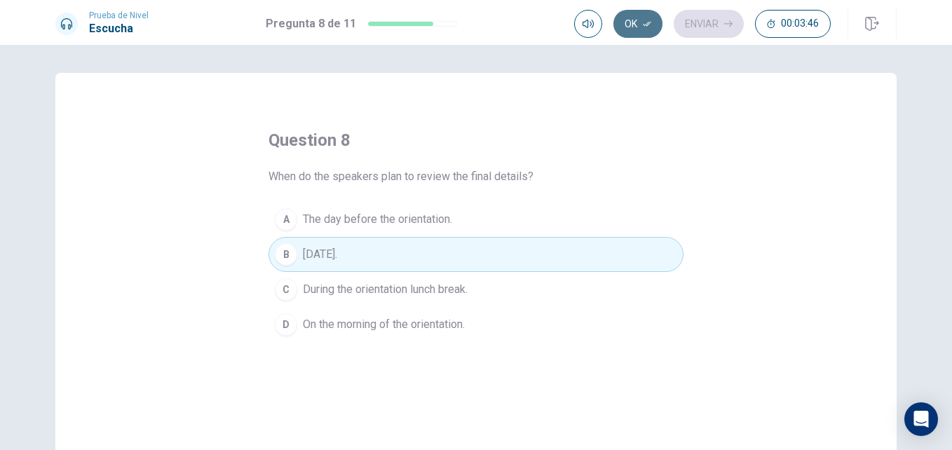
click at [629, 25] on button "Ok" at bounding box center [638, 24] width 49 height 28
click at [709, 27] on button "Enviar" at bounding box center [709, 24] width 70 height 28
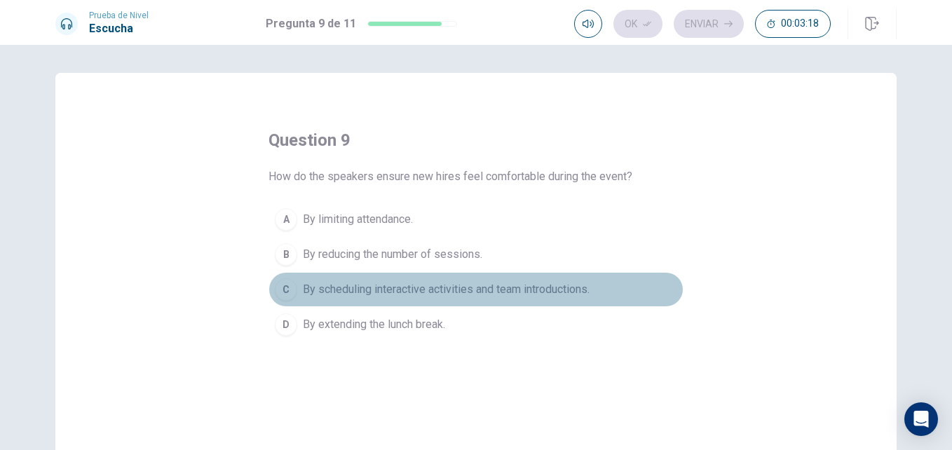
click at [473, 289] on span "By scheduling interactive activities and team introductions." at bounding box center [446, 289] width 287 height 17
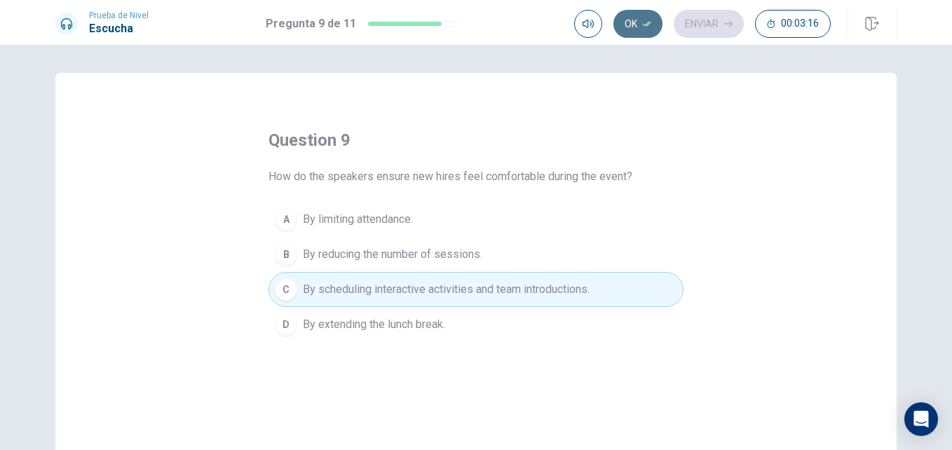
click at [629, 22] on button "Ok" at bounding box center [638, 24] width 49 height 28
click at [706, 22] on button "Enviar" at bounding box center [709, 24] width 70 height 28
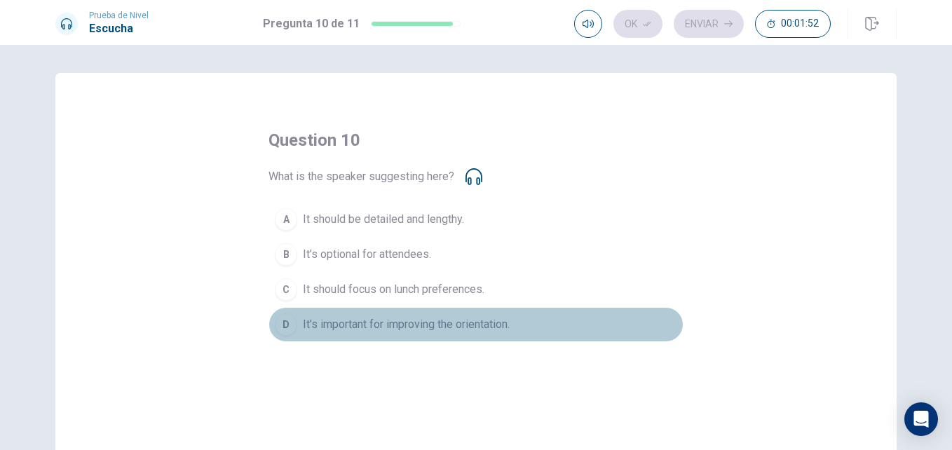
click at [405, 325] on span "It’s important for improving the orientation." at bounding box center [406, 324] width 207 height 17
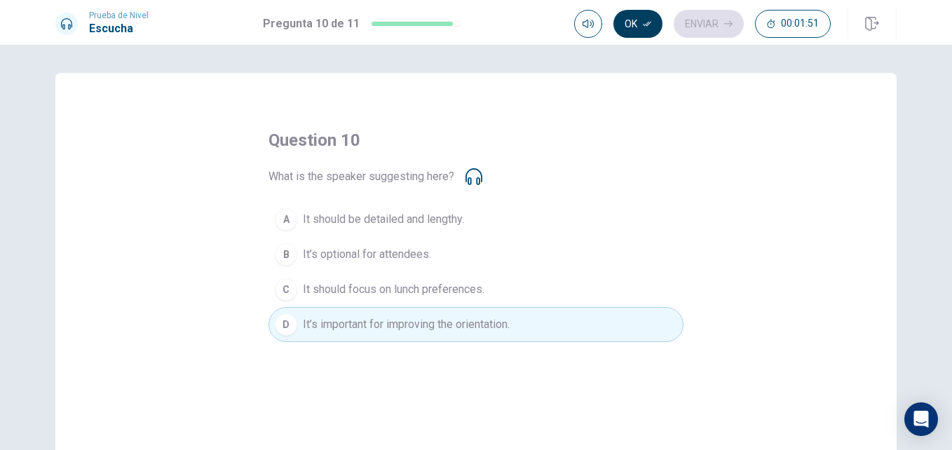
click at [639, 23] on button "Ok" at bounding box center [638, 24] width 49 height 28
click at [720, 25] on button "Enviar" at bounding box center [709, 24] width 70 height 28
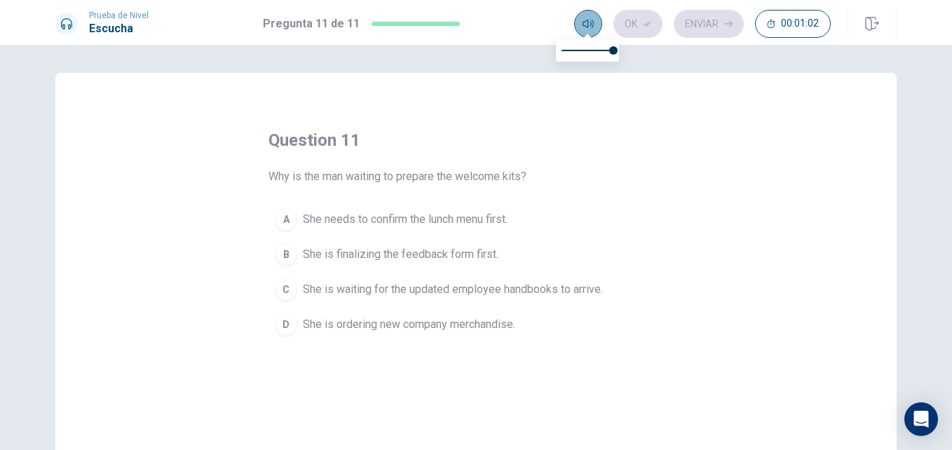
click at [584, 26] on icon "button" at bounding box center [588, 24] width 11 height 8
click at [595, 22] on button "button" at bounding box center [588, 24] width 28 height 28
click at [637, 25] on div "Ok Enviar 00:00:58" at bounding box center [702, 24] width 257 height 28
click at [436, 222] on span "She needs to confirm the lunch menu first." at bounding box center [405, 219] width 205 height 17
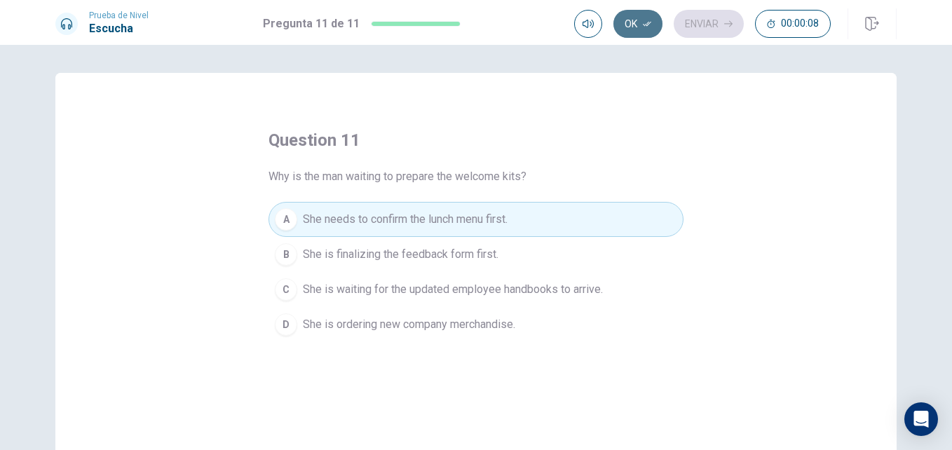
click at [626, 30] on button "Ok" at bounding box center [638, 24] width 49 height 28
click at [716, 25] on button "Enviar" at bounding box center [709, 24] width 70 height 28
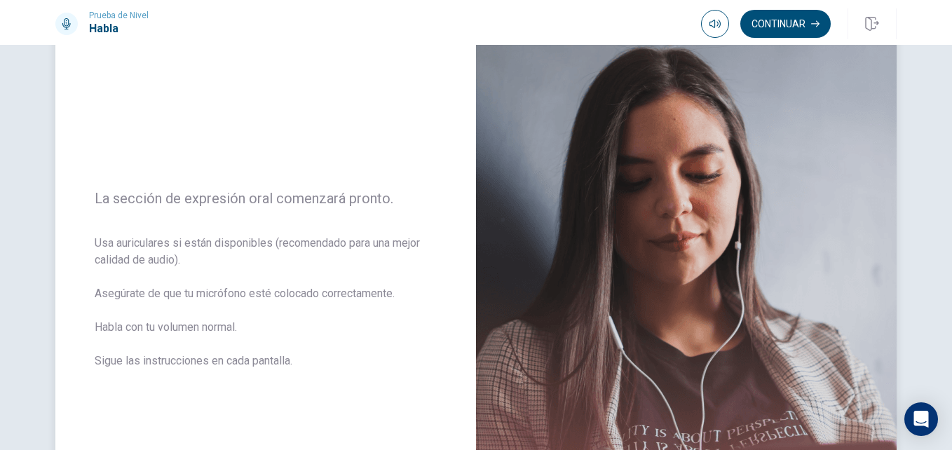
scroll to position [70, 0]
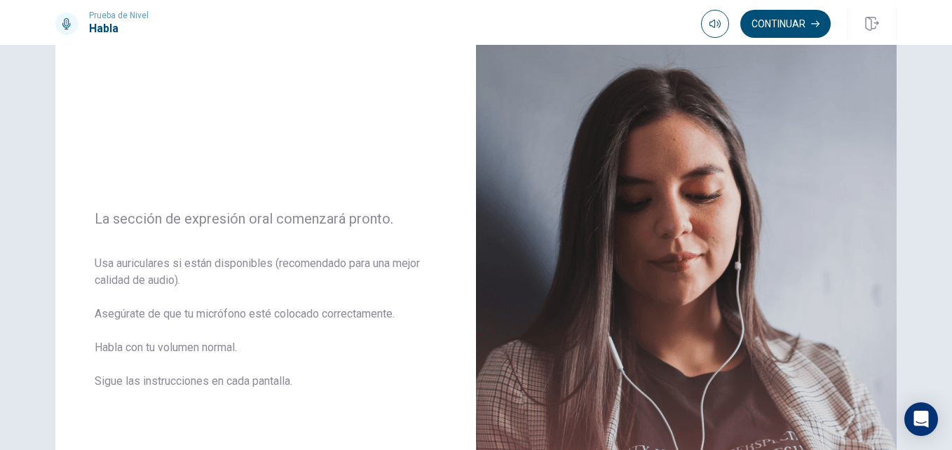
click at [769, 23] on button "Continuar" at bounding box center [786, 24] width 90 height 28
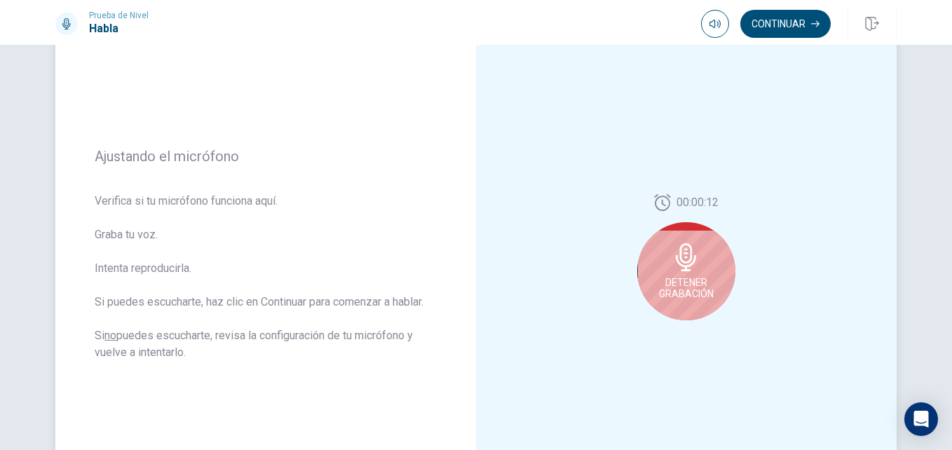
scroll to position [140, 0]
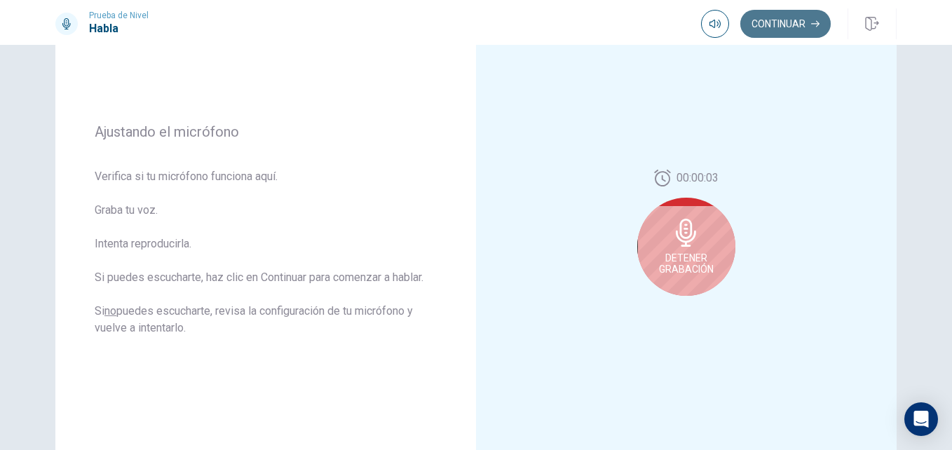
click at [780, 25] on button "Continuar" at bounding box center [786, 24] width 90 height 28
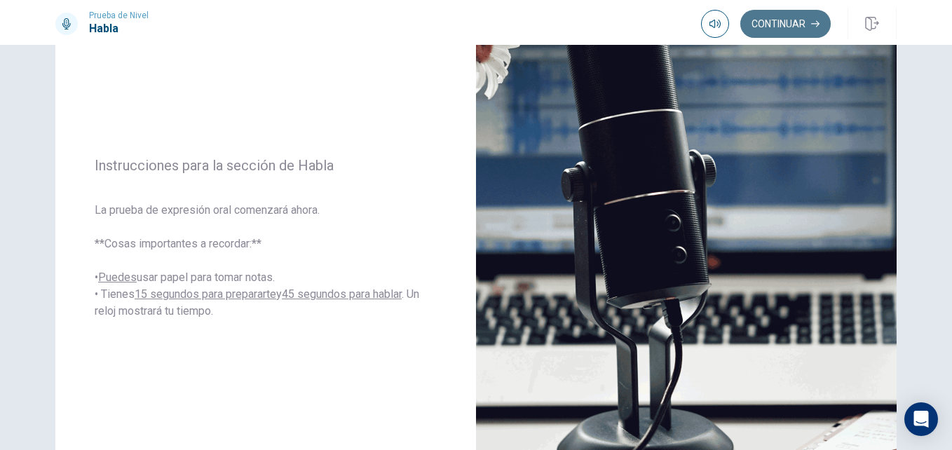
click at [779, 25] on button "Continuar" at bounding box center [786, 24] width 90 height 28
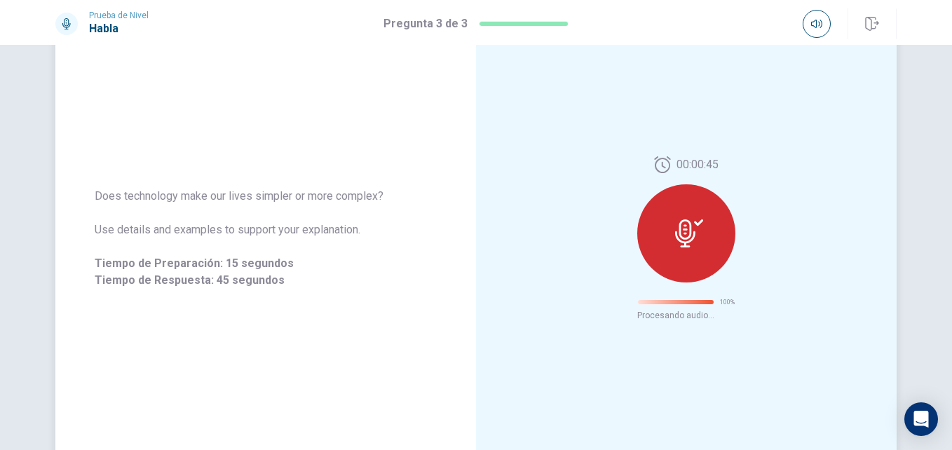
scroll to position [60, 0]
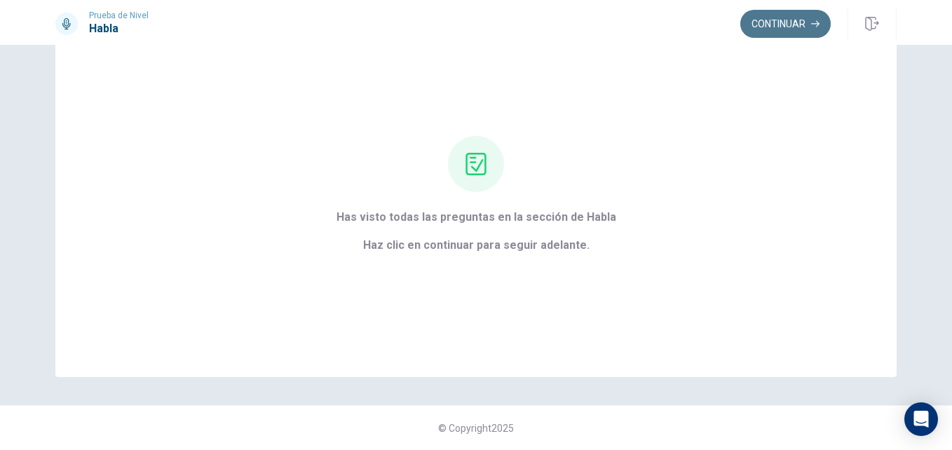
click at [779, 32] on button "Continuar" at bounding box center [786, 24] width 90 height 28
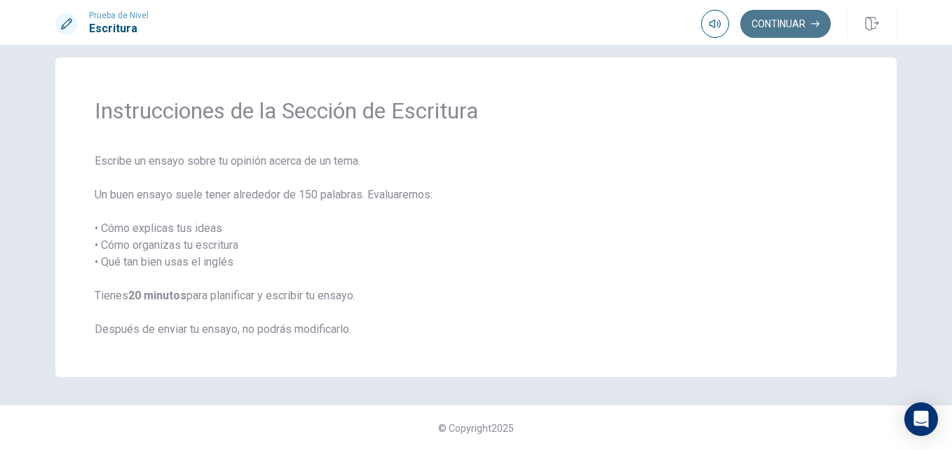
click at [782, 18] on button "Continuar" at bounding box center [786, 24] width 90 height 28
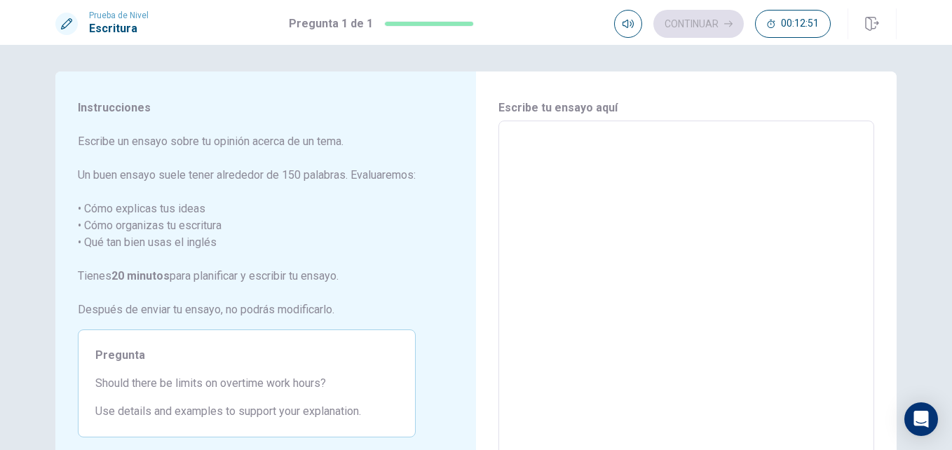
scroll to position [0, 0]
click at [509, 141] on textarea at bounding box center [686, 316] width 356 height 365
type textarea "W"
type textarea "x"
type textarea "Wh"
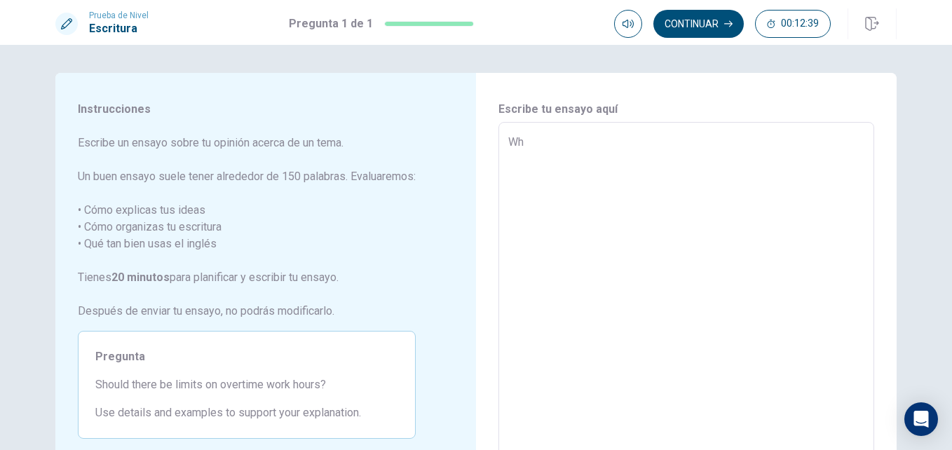
type textarea "x"
type textarea "Whi"
type textarea "x"
type textarea "Whil"
type textarea "x"
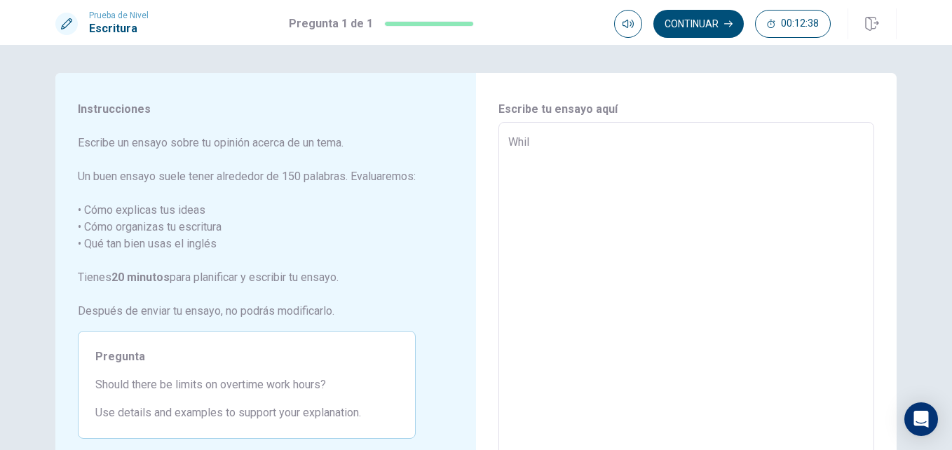
type textarea "While"
type textarea "x"
type textarea "While"
type textarea "x"
type textarea "While"
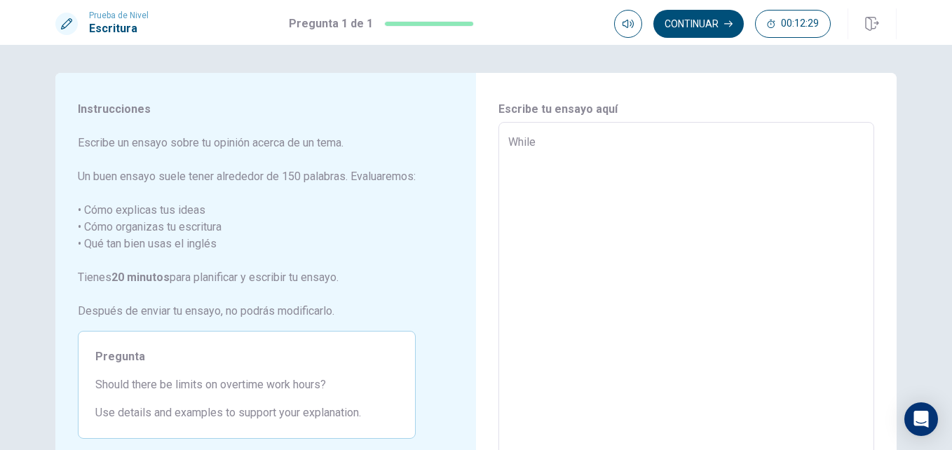
type textarea "x"
type textarea "Whil"
type textarea "x"
type textarea "While"
type textarea "x"
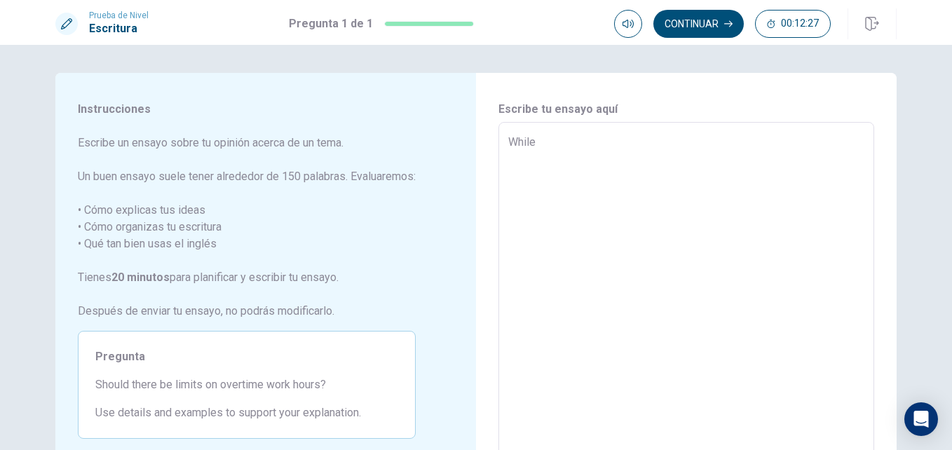
type textarea "While"
type textarea "x"
type textarea "While w"
type textarea "x"
type textarea "While wo"
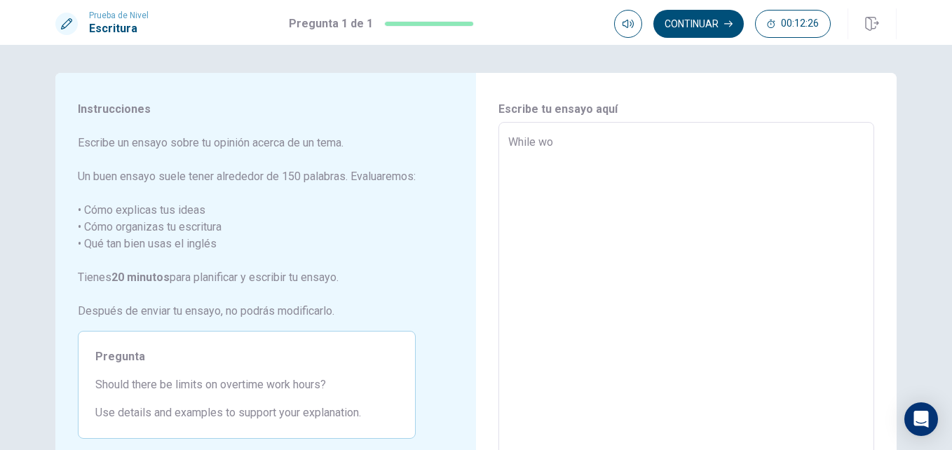
type textarea "x"
type textarea "While wor"
type textarea "x"
type textarea "While work"
type textarea "x"
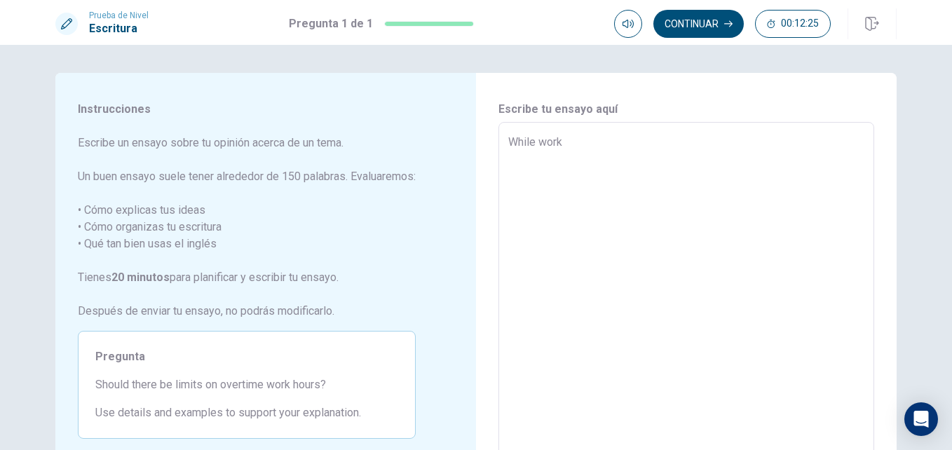
type textarea "While worki"
type textarea "x"
type textarea "While workin"
type textarea "x"
type textarea "While working"
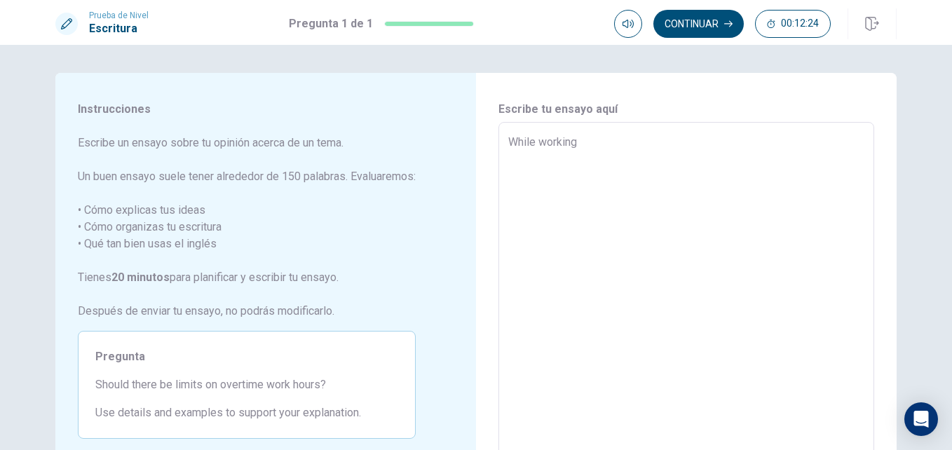
type textarea "x"
type textarea "While working"
type textarea "x"
type textarea "While working e"
type textarea "x"
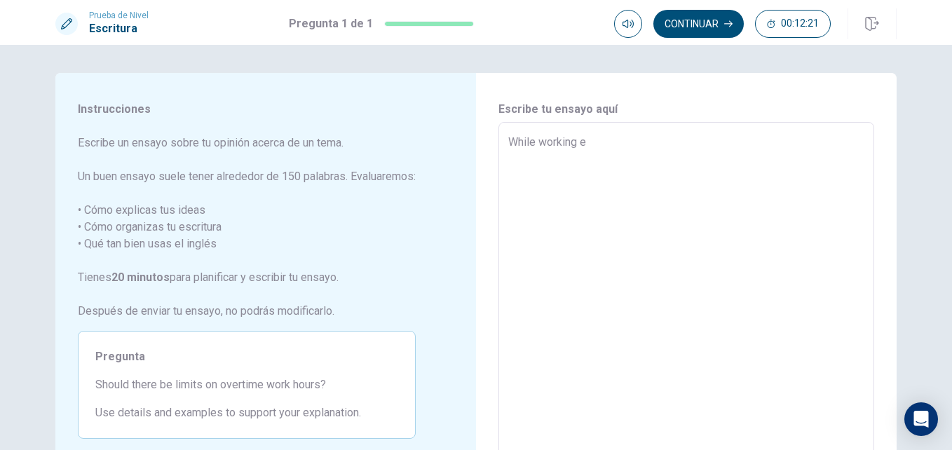
type textarea "While working ex"
type textarea "x"
type textarea "While working ext"
type textarea "x"
type textarea "While working extr"
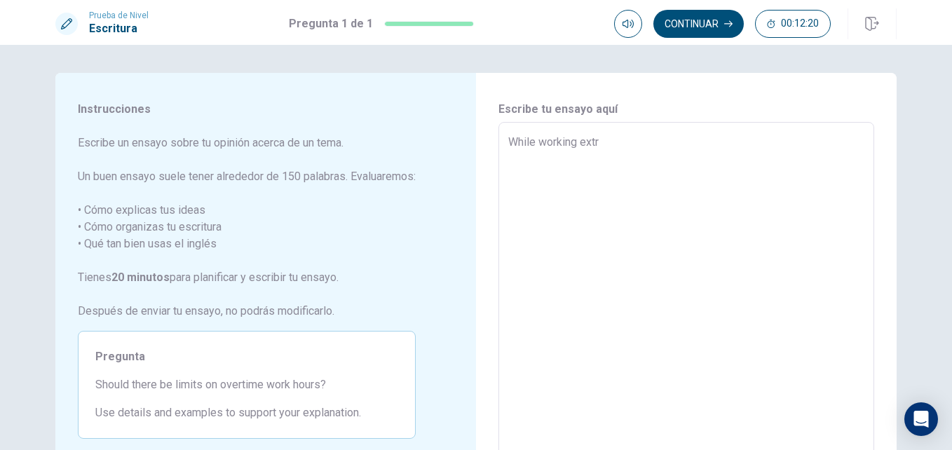
type textarea "x"
type textarea "While working extra"
type textarea "x"
type textarea "While working extrah"
type textarea "x"
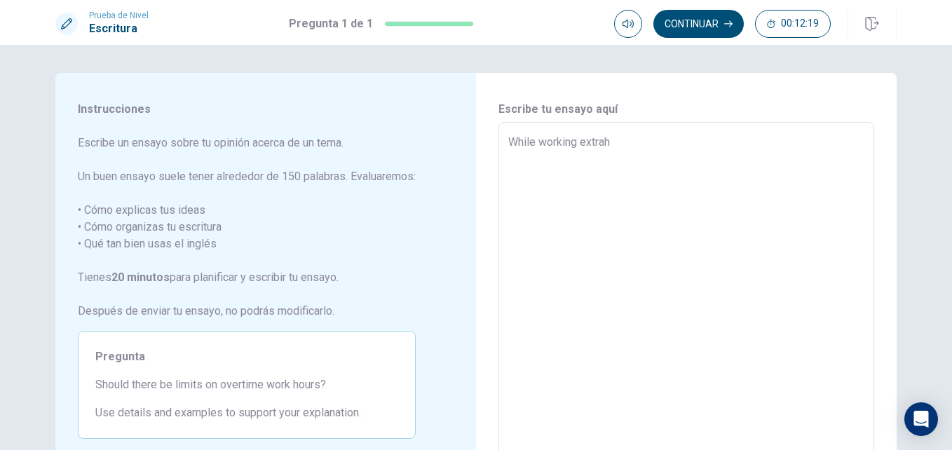
type textarea "While working extraho"
type textarea "x"
type textarea "While working extrahou"
type textarea "x"
type textarea "While working extrahour"
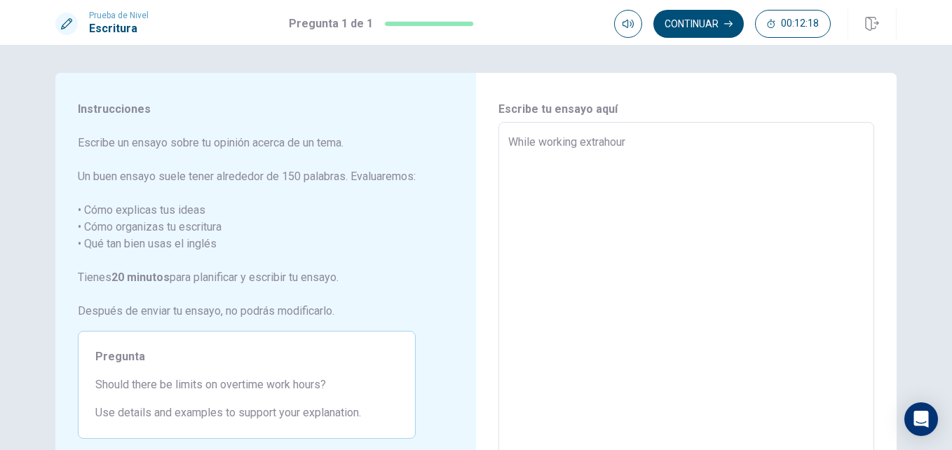
type textarea "x"
type textarea "While working extrahours"
type textarea "x"
type textarea "While working extrahours"
type textarea "x"
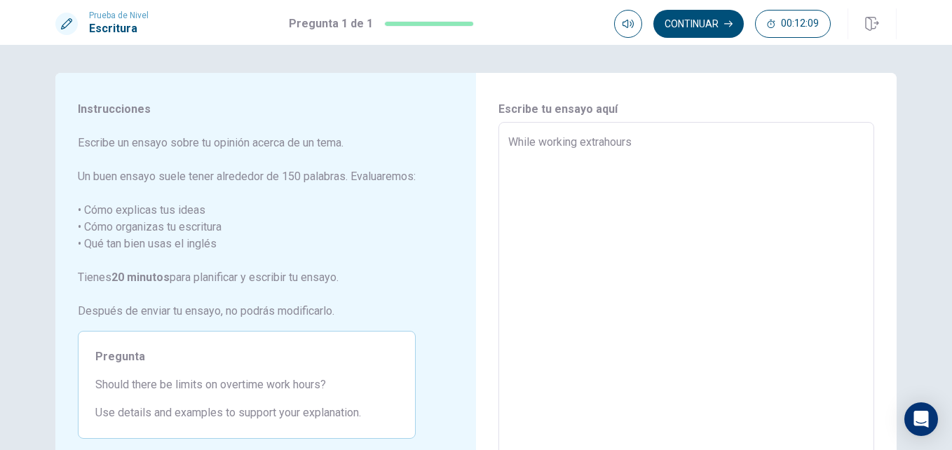
type textarea "While working extrahours c"
type textarea "x"
type textarea "While working extrahours ca"
type textarea "x"
type textarea "While working extrahours can"
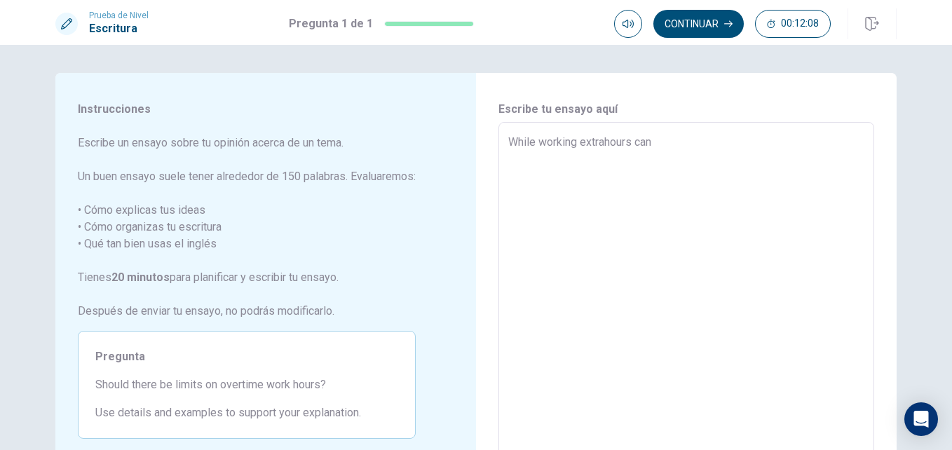
type textarea "x"
type textarea "While working extrahours can"
type textarea "x"
type textarea "While working extrahours can"
type textarea "x"
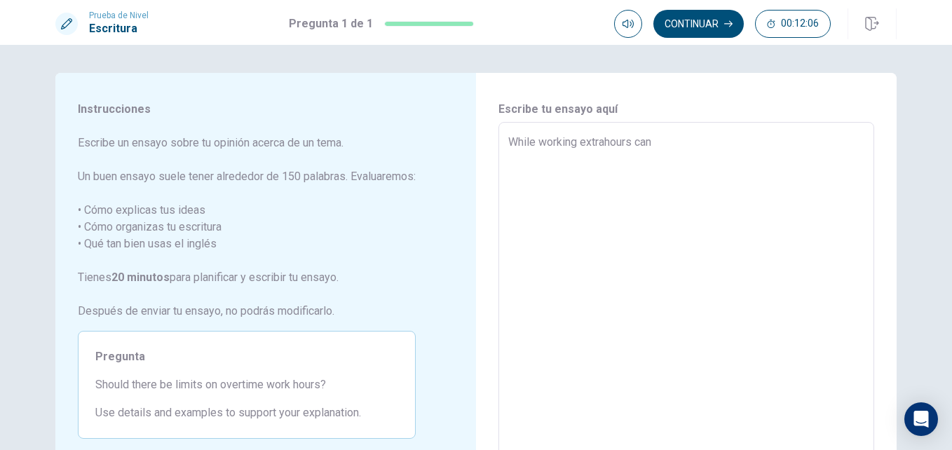
type textarea "While working extrahours ca"
type textarea "x"
click at [601, 143] on textarea "While working extrahours ca" at bounding box center [686, 316] width 356 height 365
type textarea "While working extra hours ca"
click at [649, 147] on textarea "While working extra hours ca" at bounding box center [686, 316] width 356 height 365
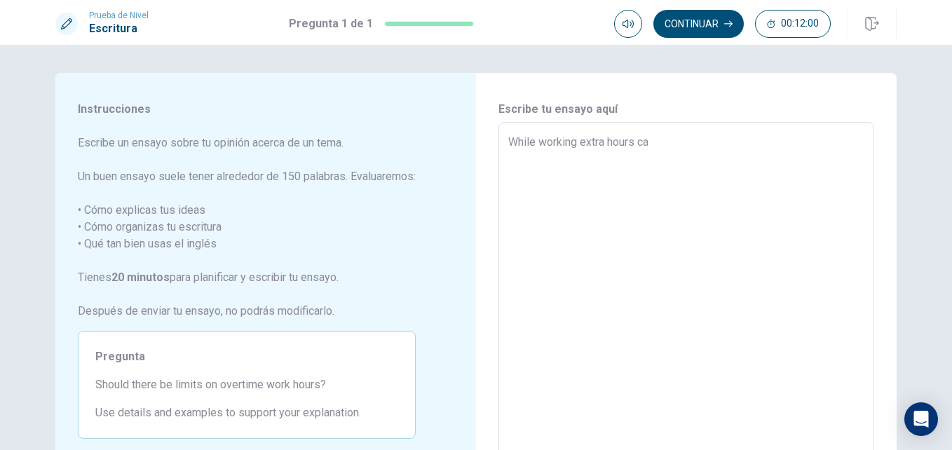
type textarea "x"
type textarea "While working extra hours can"
type textarea "x"
type textarea "While working extra hours can"
type textarea "x"
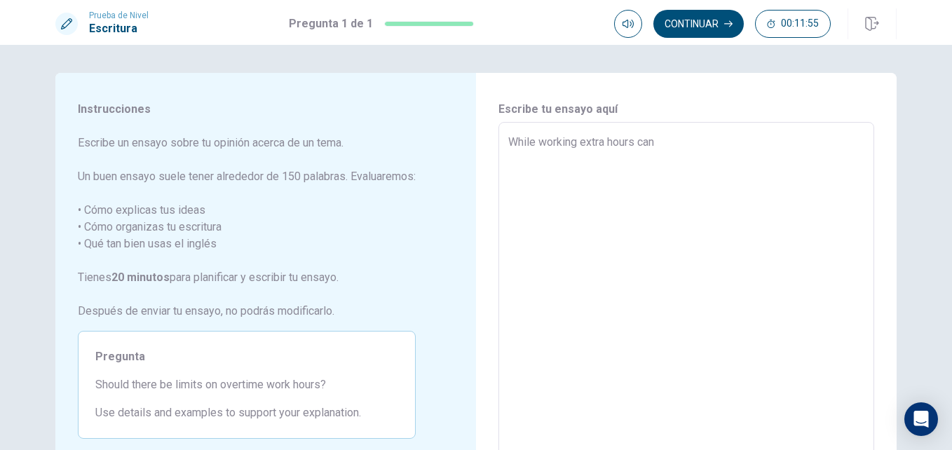
type textarea "While working extra hours can i"
type textarea "x"
type textarea "While working extra hours can in"
type textarea "x"
type textarea "While working extra hours can inc"
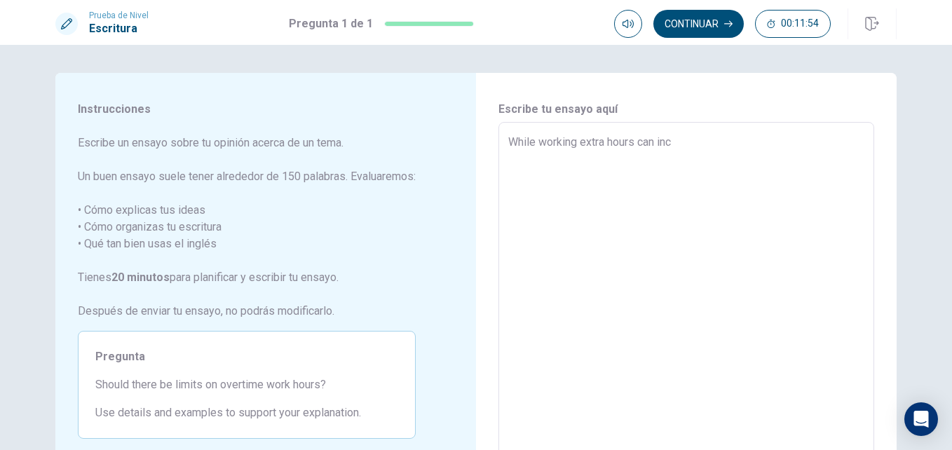
type textarea "x"
type textarea "While working extra hours can incr"
type textarea "x"
type textarea "While working extra hours can incre"
type textarea "x"
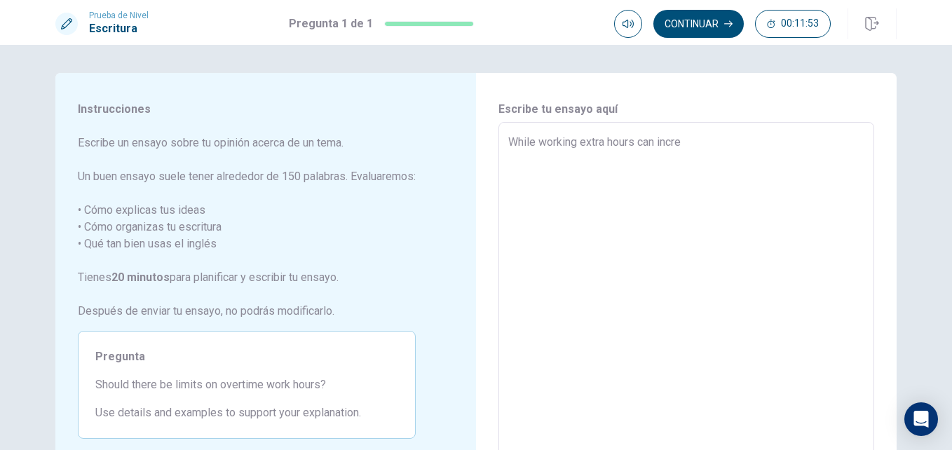
type textarea "While working extra hours can increa"
type textarea "x"
type textarea "While working extra hours can increas"
type textarea "x"
type textarea "While working extra hours can increase"
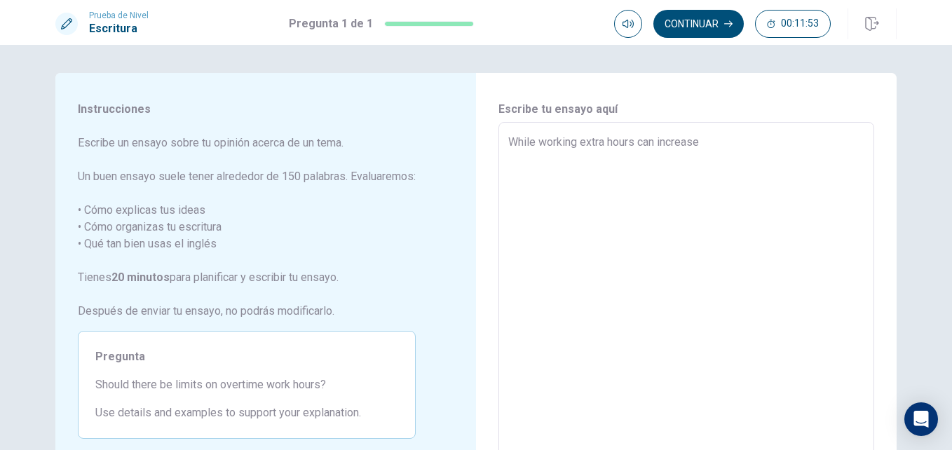
type textarea "x"
type textarea "While working extra hours can increase"
type textarea "x"
type textarea "While working extra hours can increase p"
type textarea "x"
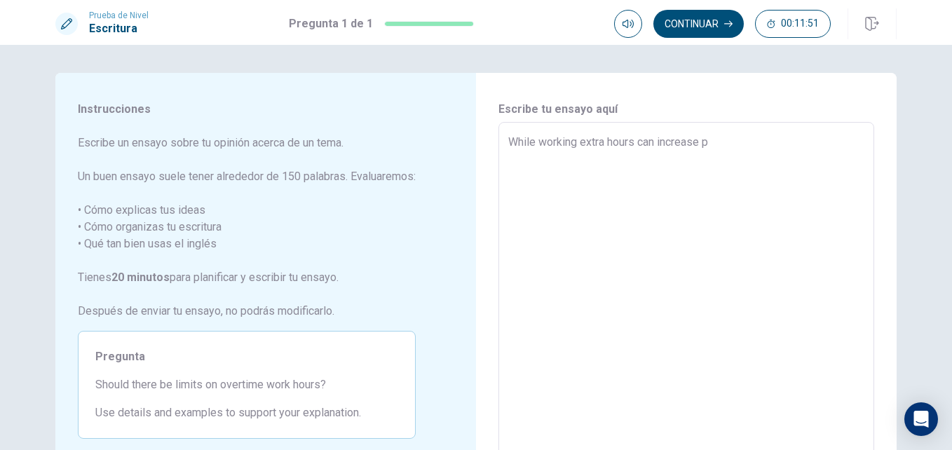
type textarea "While working extra hours can increase pr"
type textarea "x"
type textarea "While working extra hours can increase pro"
type textarea "x"
type textarea "While working extra hours can increase prod"
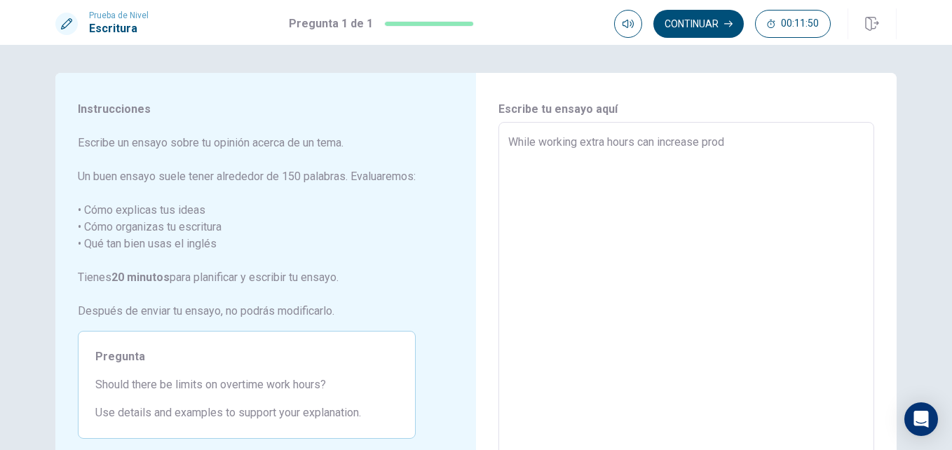
type textarea "x"
type textarea "While working extra hours can increase produ"
type textarea "x"
type textarea "While working extra hours can increase produc"
type textarea "x"
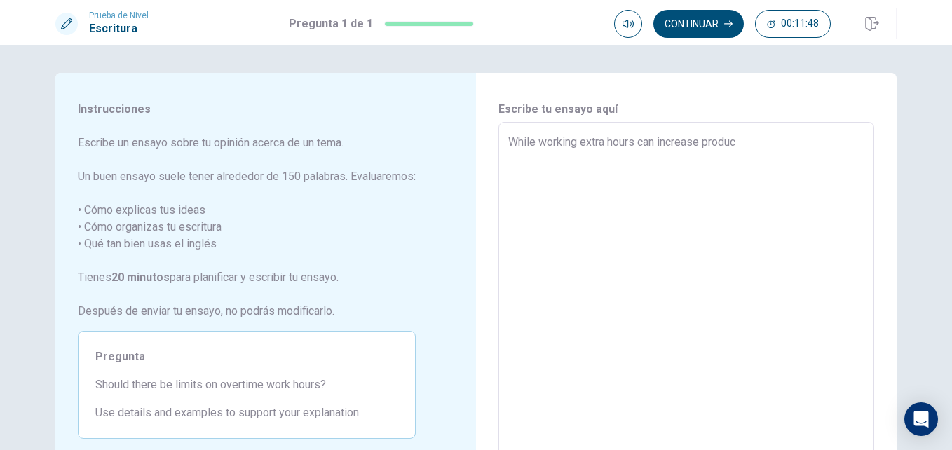
type textarea "While working extra hours can increase product"
type textarea "x"
type textarea "While working extra hours can increase producti"
type textarea "x"
type textarea "While working extra hours can increase productiv"
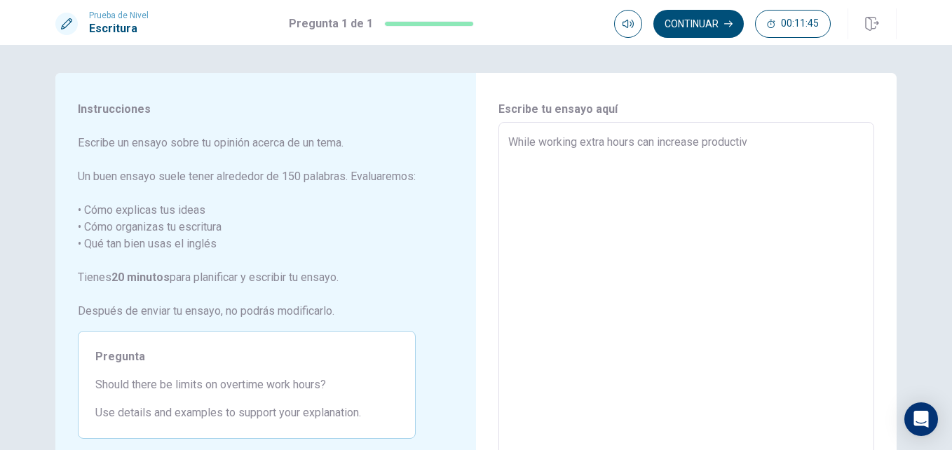
type textarea "x"
type textarea "While working extra hours can increase productivi"
type textarea "x"
type textarea "While working extra hours can increase productivit"
type textarea "x"
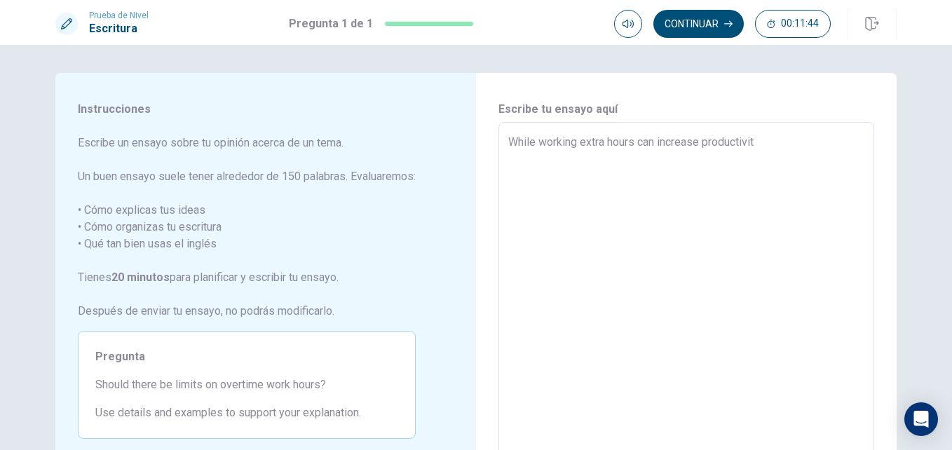
type textarea "While working extra hours can increase productivity"
type textarea "x"
type textarea "While working extra hours can increase productivity"
type textarea "x"
type textarea "While working extra hours can increase productivity a"
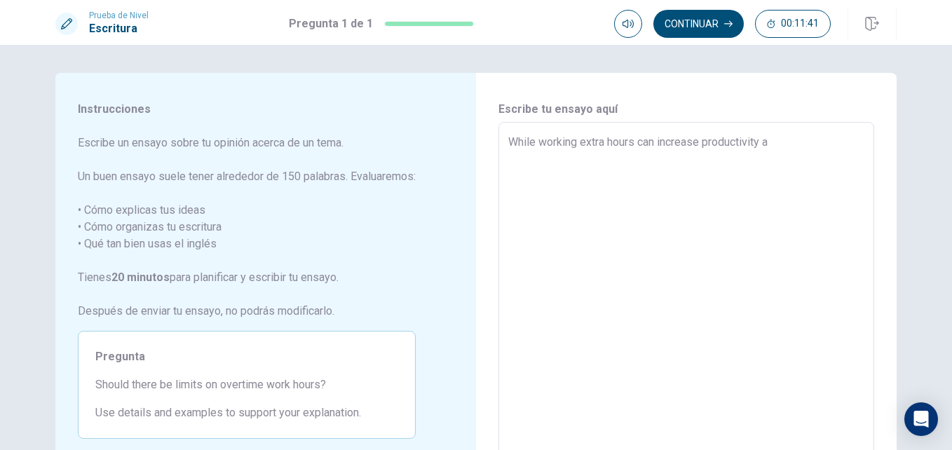
type textarea "x"
type textarea "While working extra hours can increase productivity an"
type textarea "x"
type textarea "While working extra hours can increase productivity and"
type textarea "x"
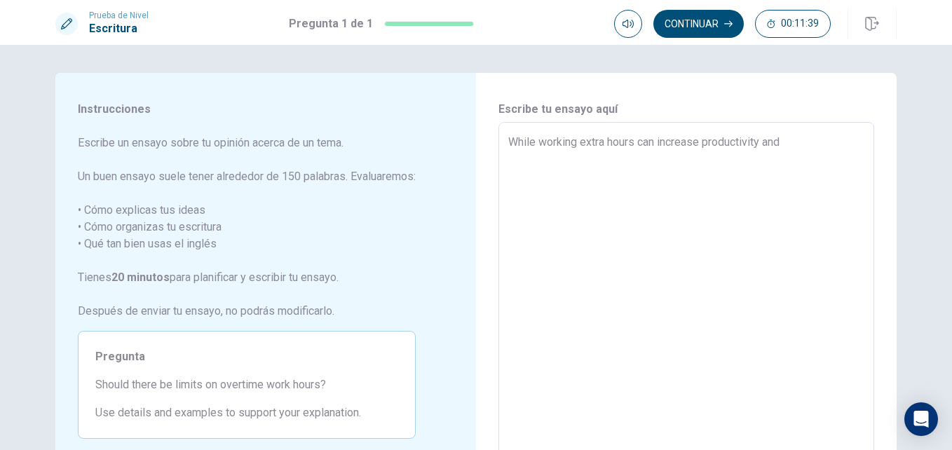
type textarea "While working extra hours can increase productivity and"
type textarea "x"
type textarea "While working extra hours can increase productivity and i"
type textarea "x"
type textarea "While working extra hours can increase productivity and in"
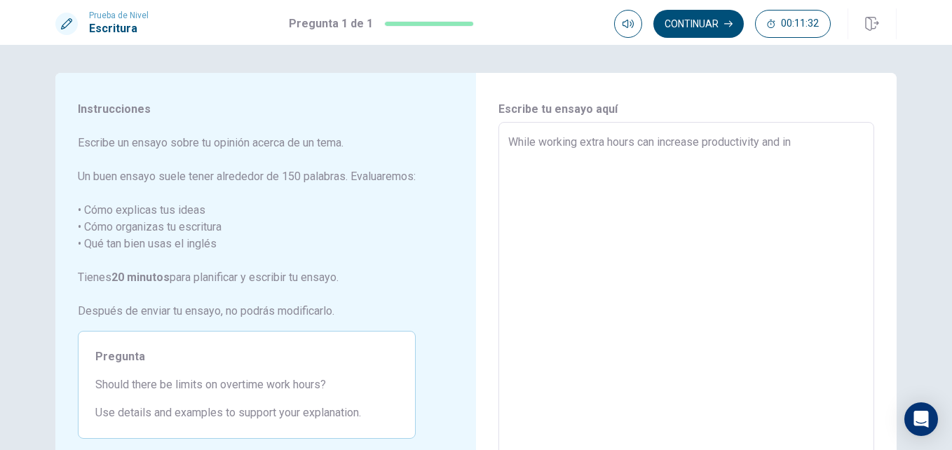
type textarea "x"
type textarea "While working extra hours can increase productivity and inc"
type textarea "x"
type textarea "While working extra hours can increase productivity and inci"
type textarea "x"
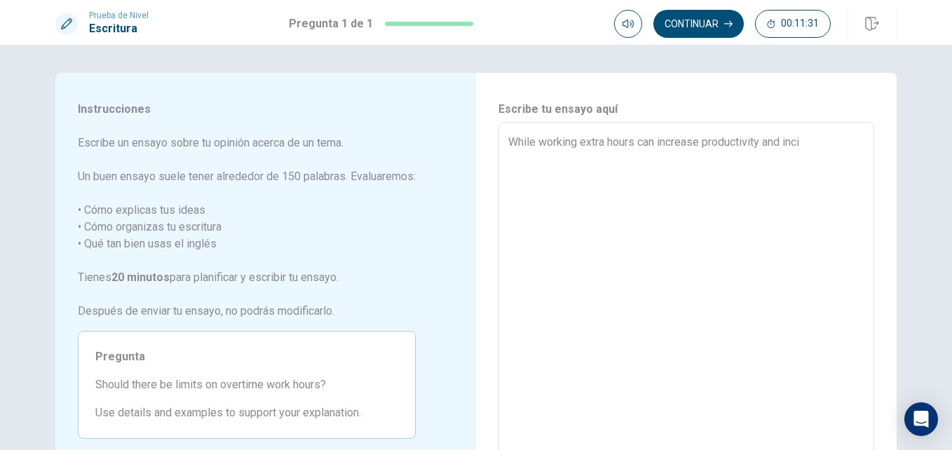
type textarea "While working extra hours can increase productivity and inci¿"
type textarea "x"
type textarea "While working extra hours can increase productivity and inci¿o"
type textarea "x"
type textarea "While working extra hours can increase productivity and inci¿om"
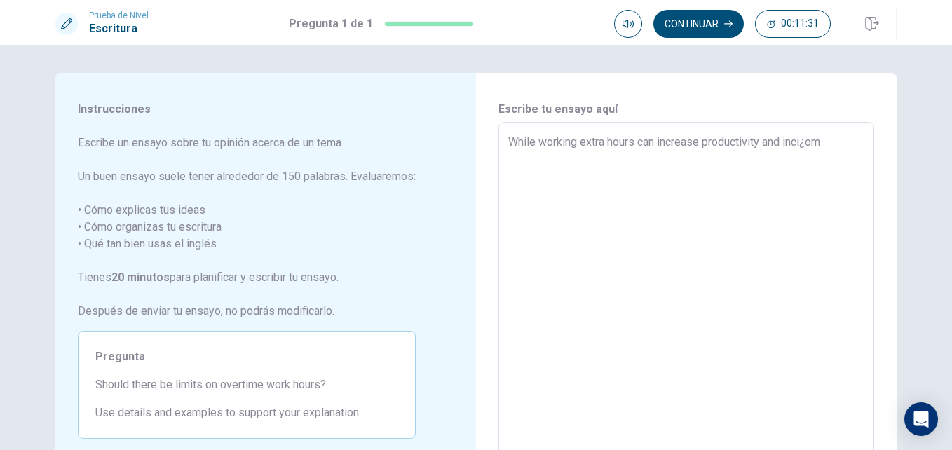
type textarea "x"
type textarea "While working extra hours can increase productivity and inci¿ome"
type textarea "x"
type textarea "While working extra hours can increase productivity and inci¿om"
type textarea "x"
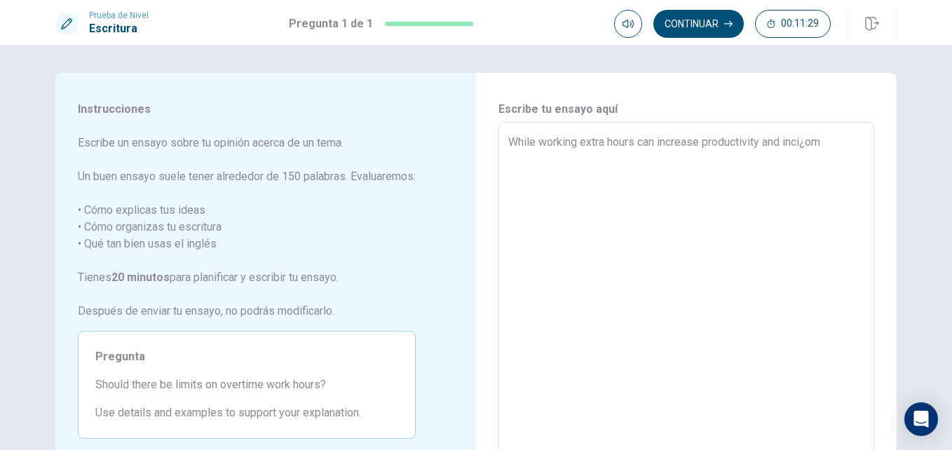
type textarea "While working extra hours can increase productivity and inci¿o"
type textarea "x"
type textarea "While working extra hours can increase productivity and inci¿"
type textarea "x"
type textarea "While working extra hours can increase productivity and inci"
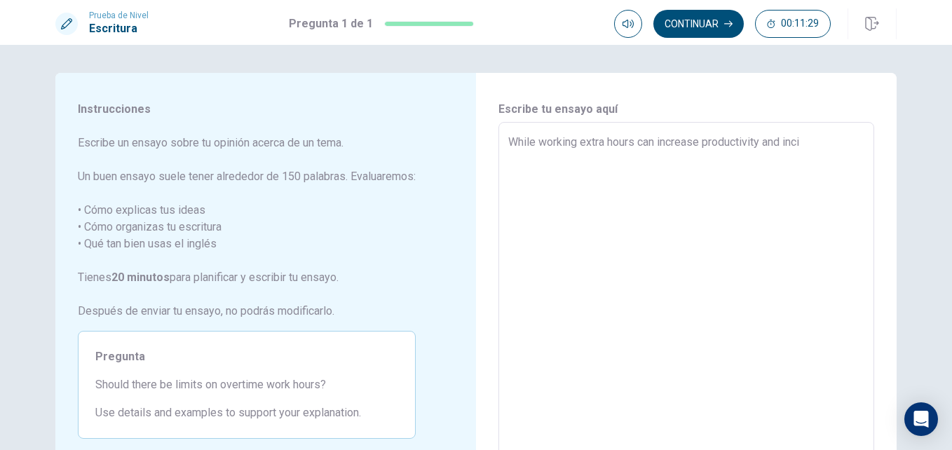
type textarea "x"
type textarea "While working extra hours can increase productivity and inc"
type textarea "x"
type textarea "While working extra hours can increase productivity and inco"
type textarea "x"
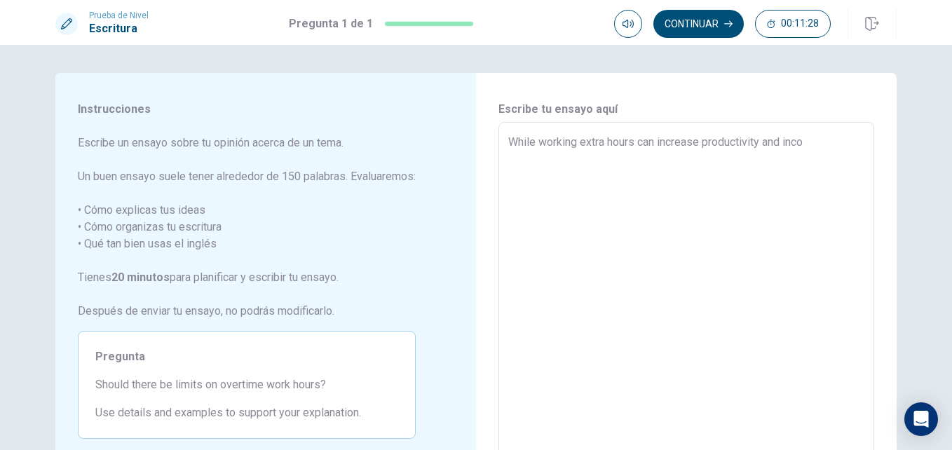
type textarea "While working extra hours can increase productivity and incom"
type textarea "x"
type textarea "While working extra hours can increase productivity and income"
type textarea "x"
type textarea "While working extra hours can increase productivity and income"
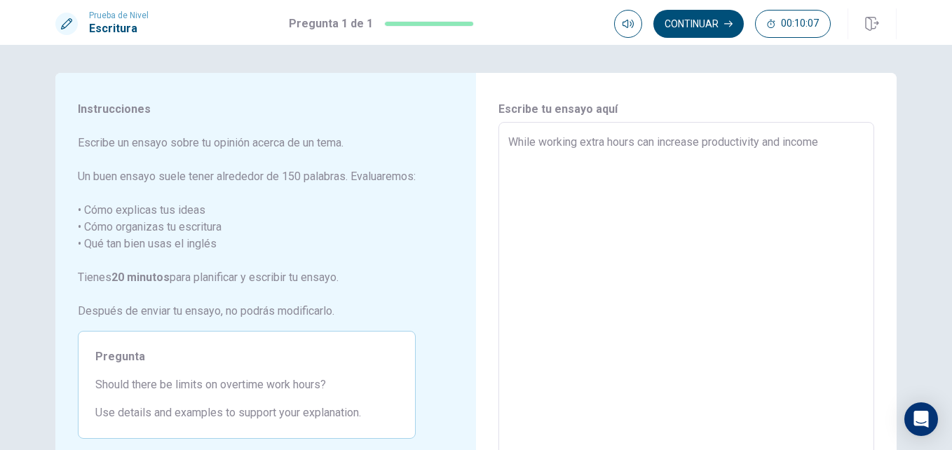
type textarea "x"
type textarea "While working extra hours can increase productivity and income"
type textarea "x"
type textarea "While working extra hours can increase productivity and income,"
type textarea "x"
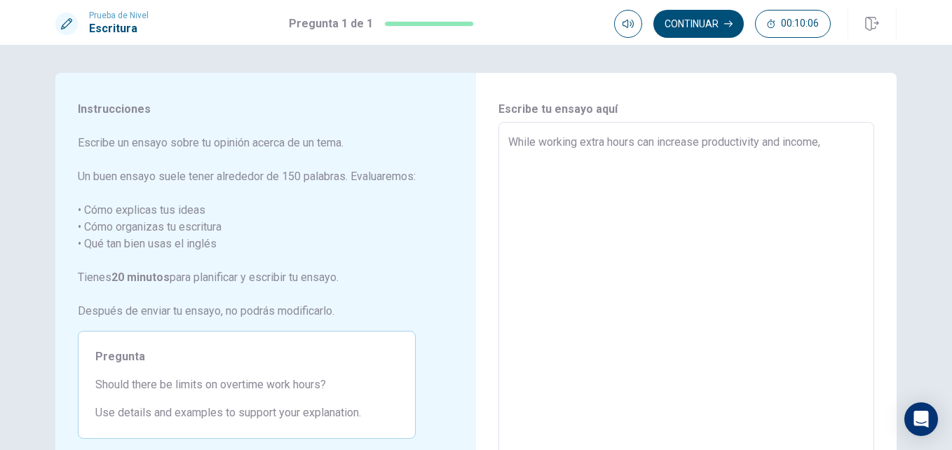
type textarea "While working extra hours can increase productivity and income,"
type textarea "x"
type textarea "While working extra hours can increase productivity and income, e"
type textarea "x"
type textarea "While working extra hours can increase productivity and income, ex"
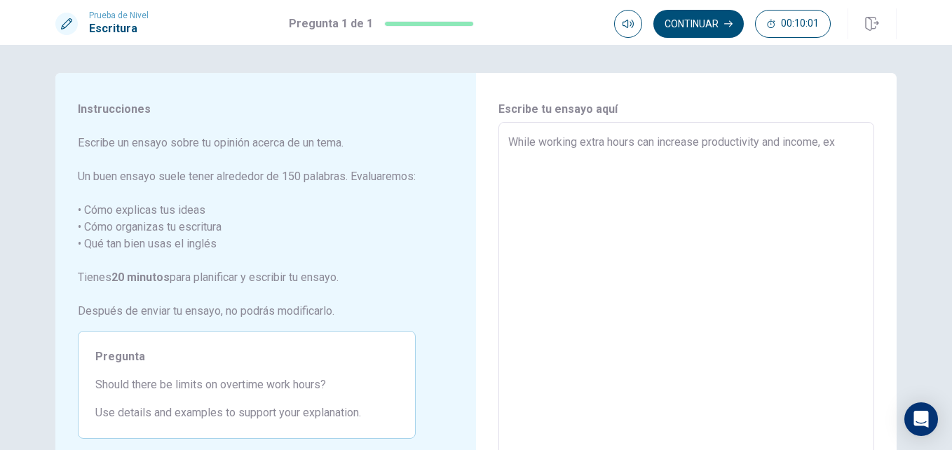
type textarea "x"
type textarea "While working extra hours can increase productivity and income, exc"
type textarea "x"
type textarea "While working extra hours can increase productivity and income, exce"
type textarea "x"
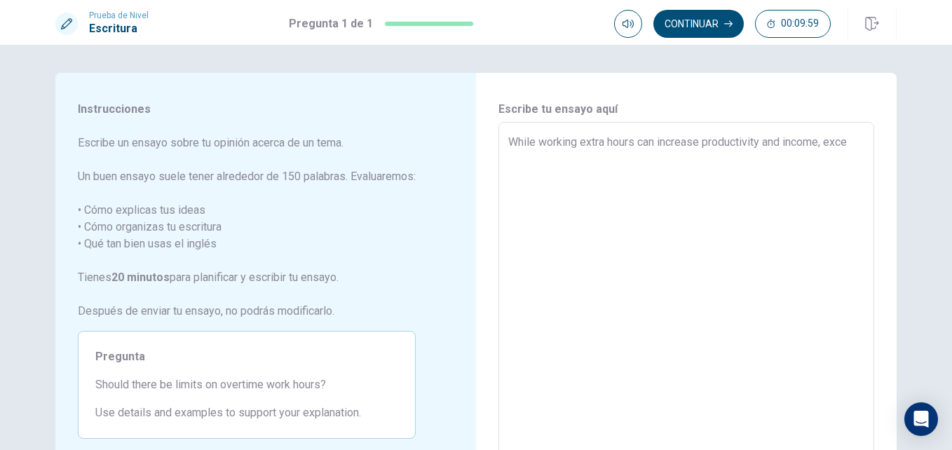
type textarea "While working extra hours can increase productivity and income, exces"
type textarea "x"
type textarea "While working extra hours can increase productivity and income, excess"
type textarea "x"
type textarea "While working extra hours can increase productivity and income, excessi"
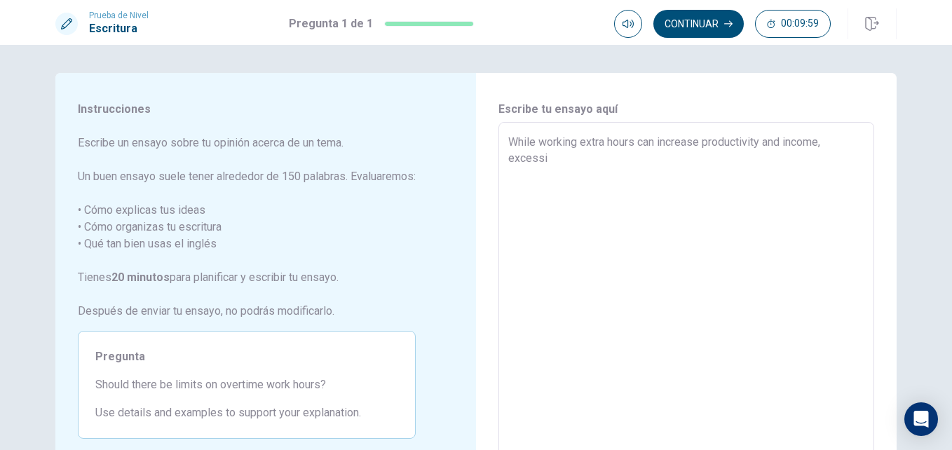
type textarea "x"
type textarea "While working extra hours can increase productivity and income, excessiv"
type textarea "x"
type textarea "While working extra hours can increase productivity and income, excessive"
type textarea "x"
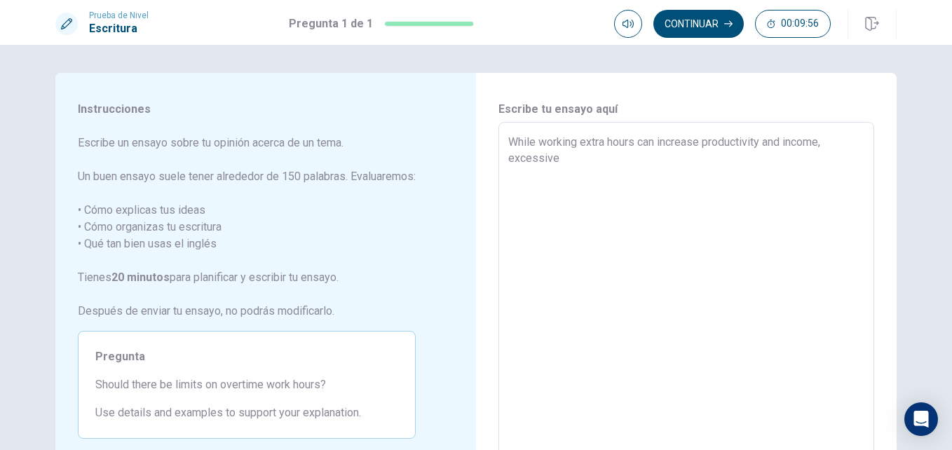
type textarea "While working extra hours can increase productivity and income, excessive"
type textarea "x"
type textarea "While working extra hours can increase productivity and income, excessive o"
type textarea "x"
type textarea "While working extra hours can increase productivity and income, excessive ov"
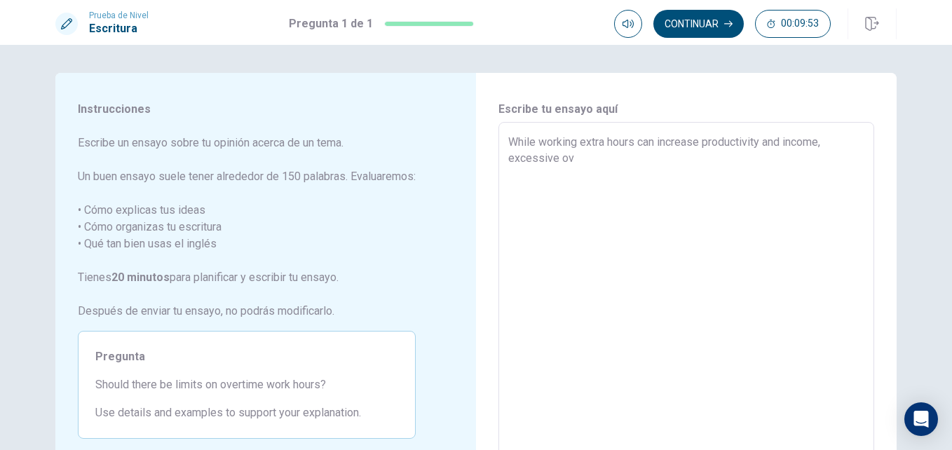
type textarea "x"
type textarea "While working extra hours can increase productivity and income, excessive ove"
type textarea "x"
type textarea "While working extra hours can increase productivity and income, excessive over"
type textarea "x"
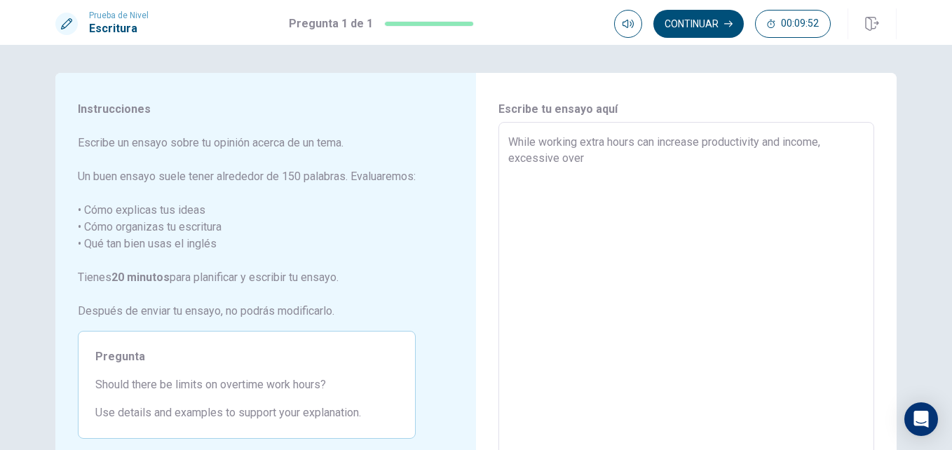
type textarea "While working extra hours can increase productivity and income, excessive overt"
type textarea "x"
type textarea "While working extra hours can increase productivity and income, excessive overti"
type textarea "x"
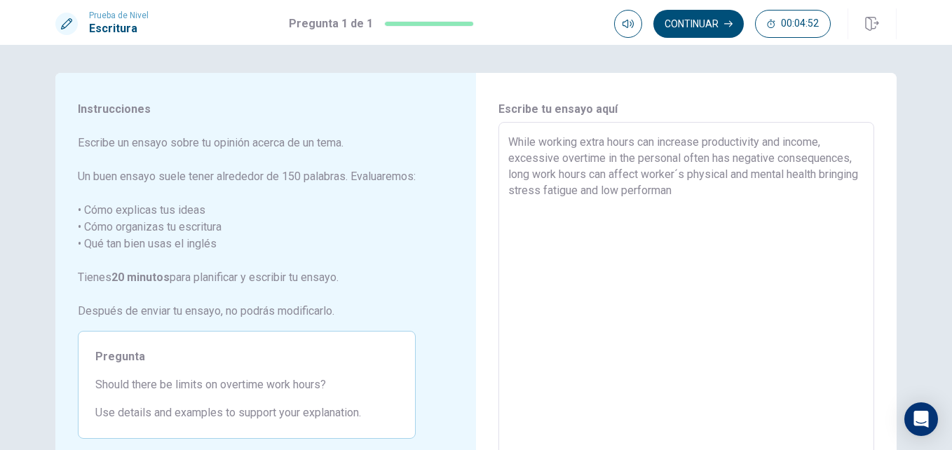
click at [656, 194] on textarea "While working extra hours can increase productivity and income, excessive overt…" at bounding box center [686, 316] width 356 height 365
click at [718, 194] on textarea "While working extra hours can increase productivity and income, excessive overt…" at bounding box center [686, 316] width 356 height 365
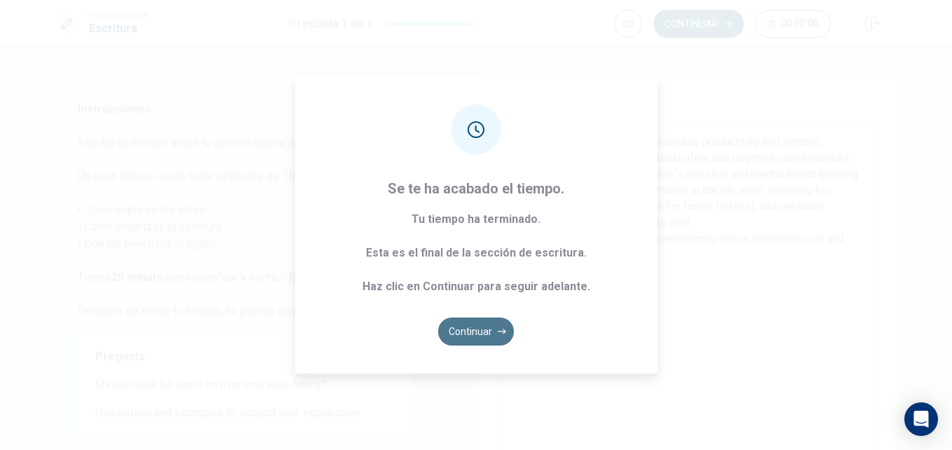
click at [478, 332] on button "Continuar" at bounding box center [476, 332] width 76 height 28
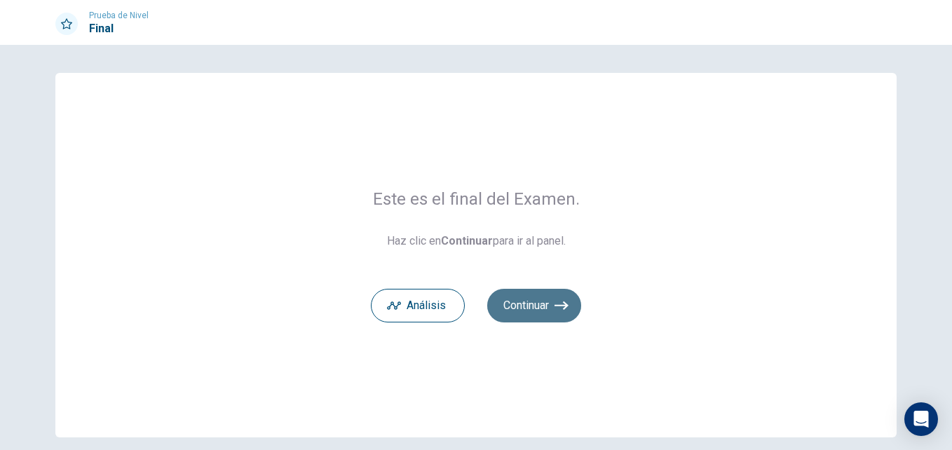
click at [532, 309] on button "Continuar" at bounding box center [534, 306] width 94 height 34
